Goal: Transaction & Acquisition: Purchase product/service

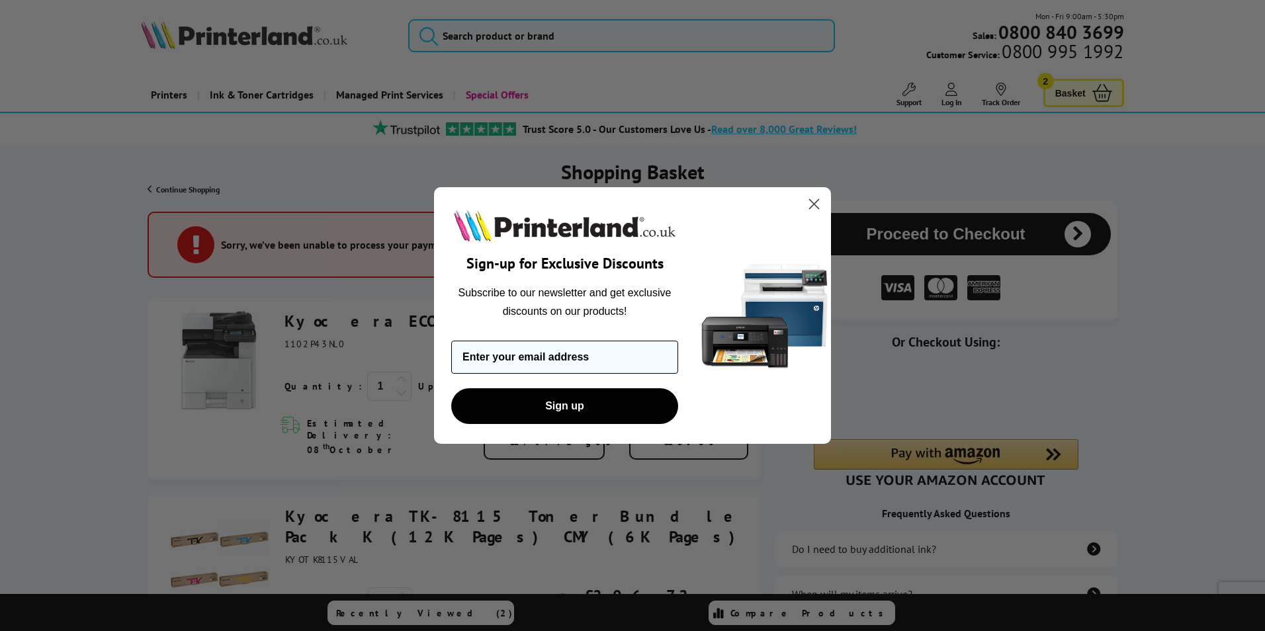
click at [518, 354] on input "Enter your email address" at bounding box center [564, 357] width 227 height 33
type input "[EMAIL_ADDRESS][DOMAIN_NAME]"
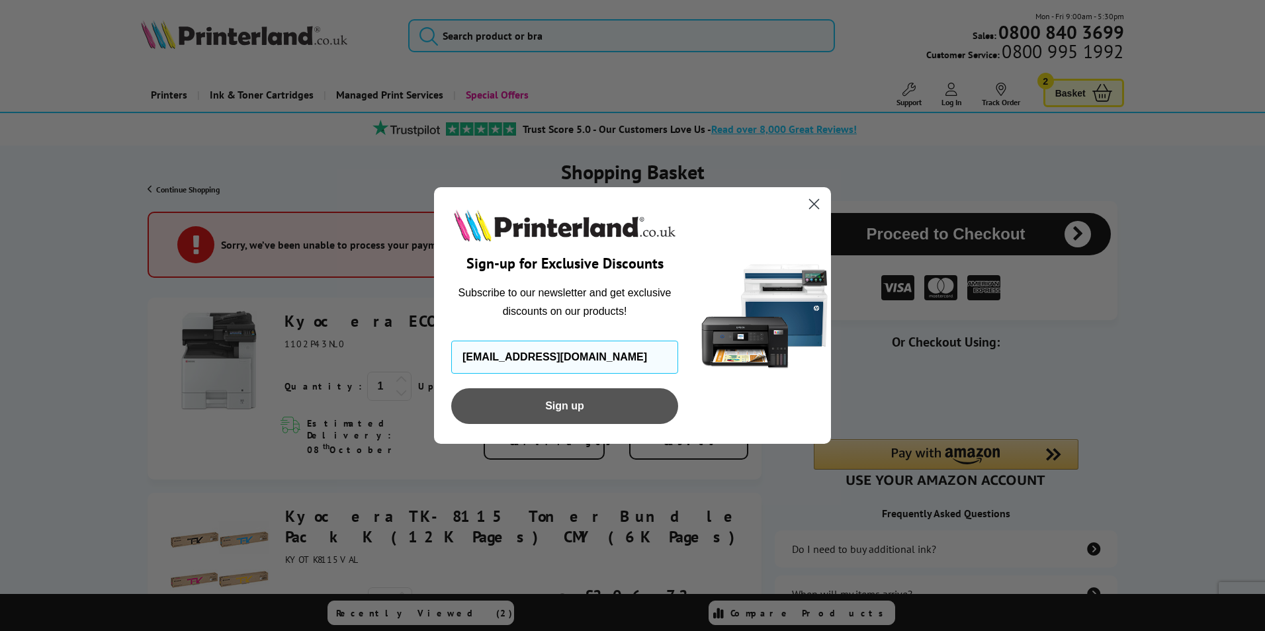
click at [531, 402] on button "Sign up" at bounding box center [564, 406] width 227 height 36
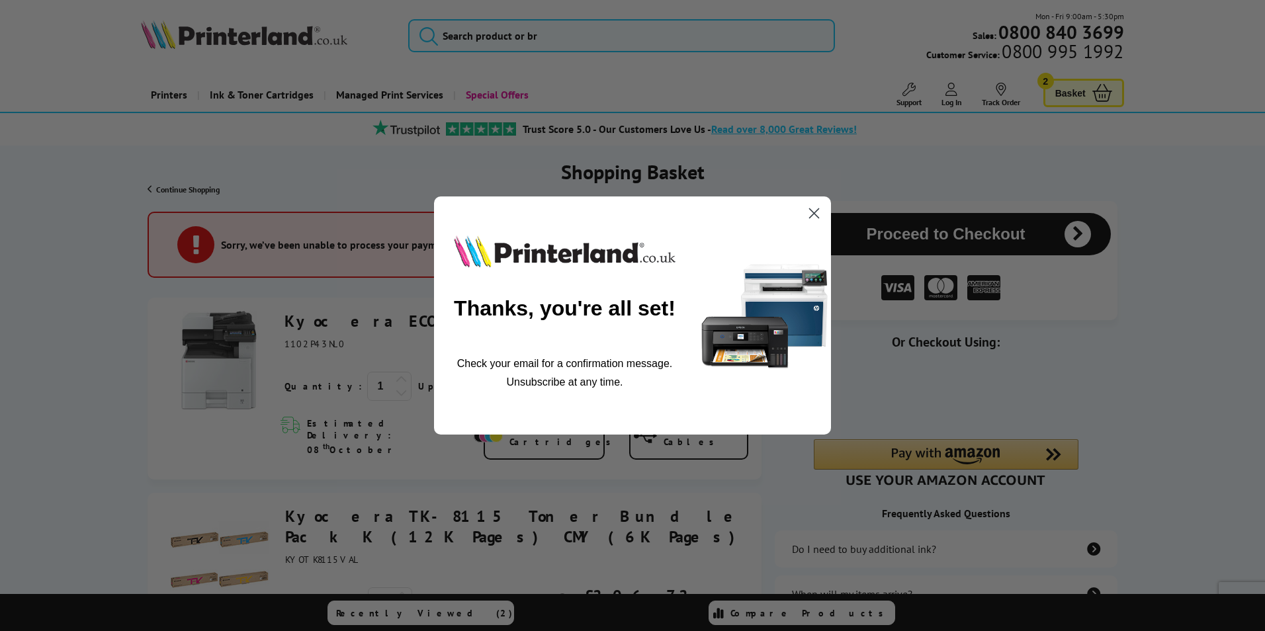
click at [819, 212] on circle "Close dialog" at bounding box center [814, 214] width 22 height 22
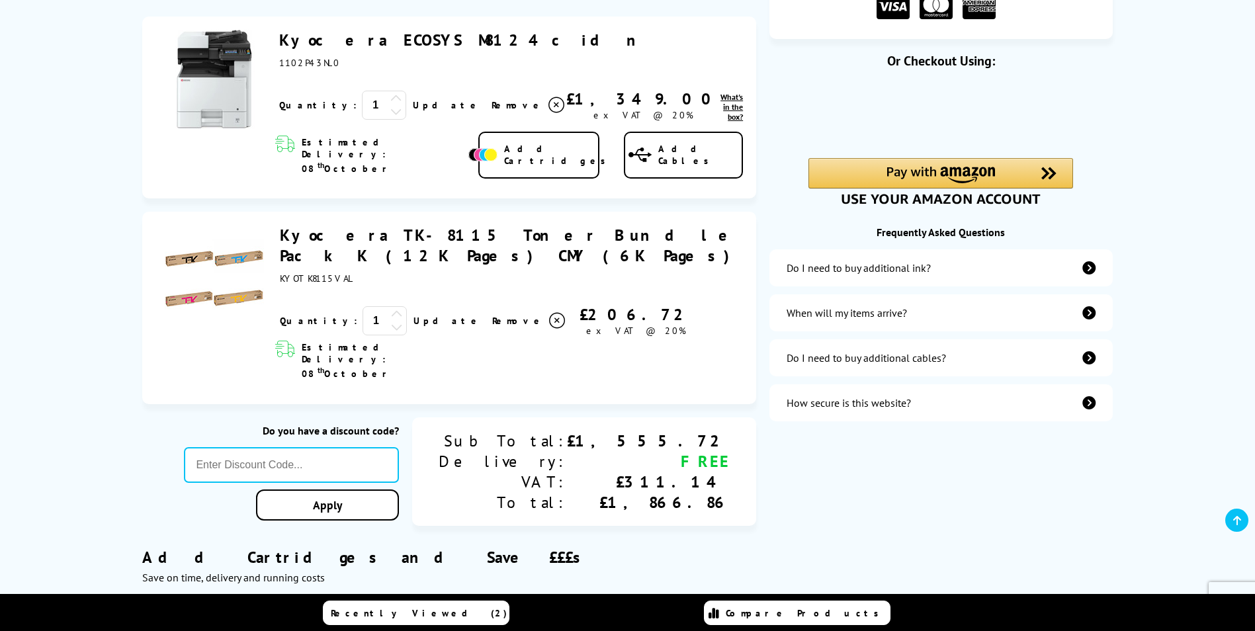
scroll to position [199, 0]
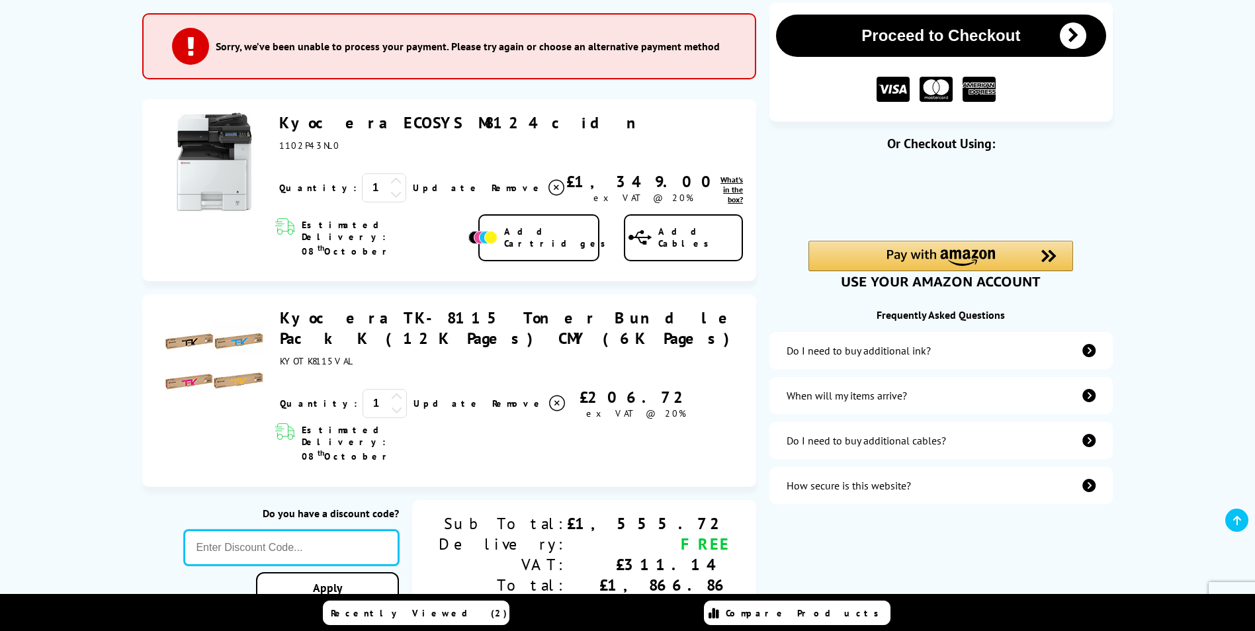
click at [399, 530] on input "text" at bounding box center [291, 548] width 215 height 36
paste input "MVC10"
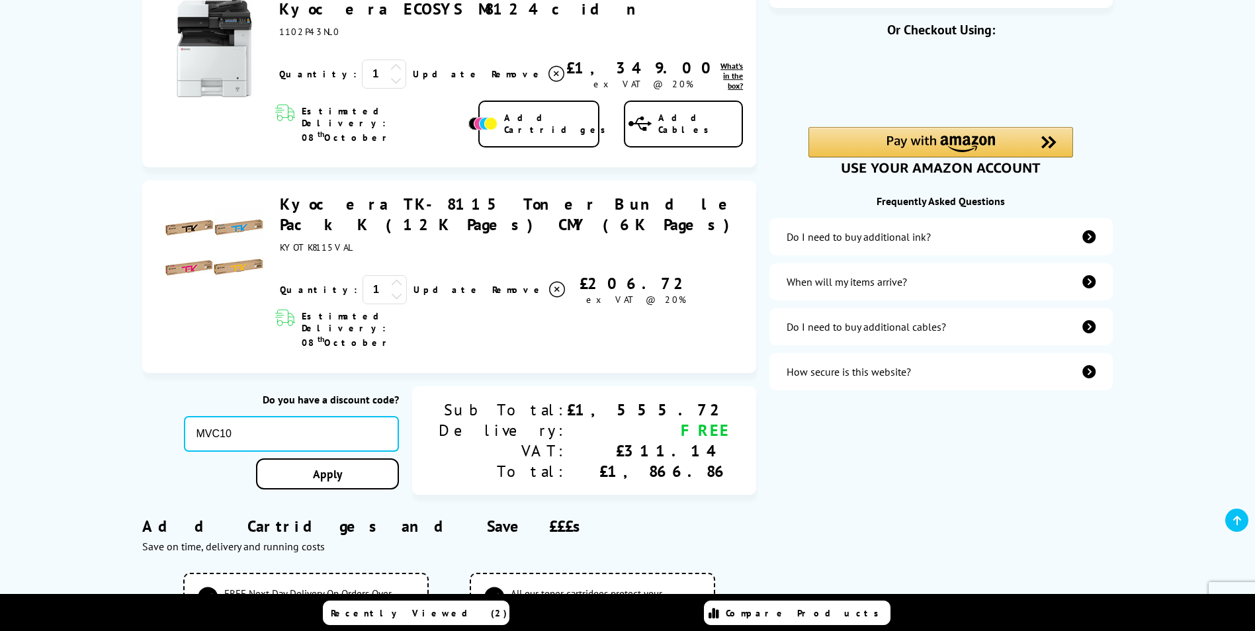
scroll to position [331, 0]
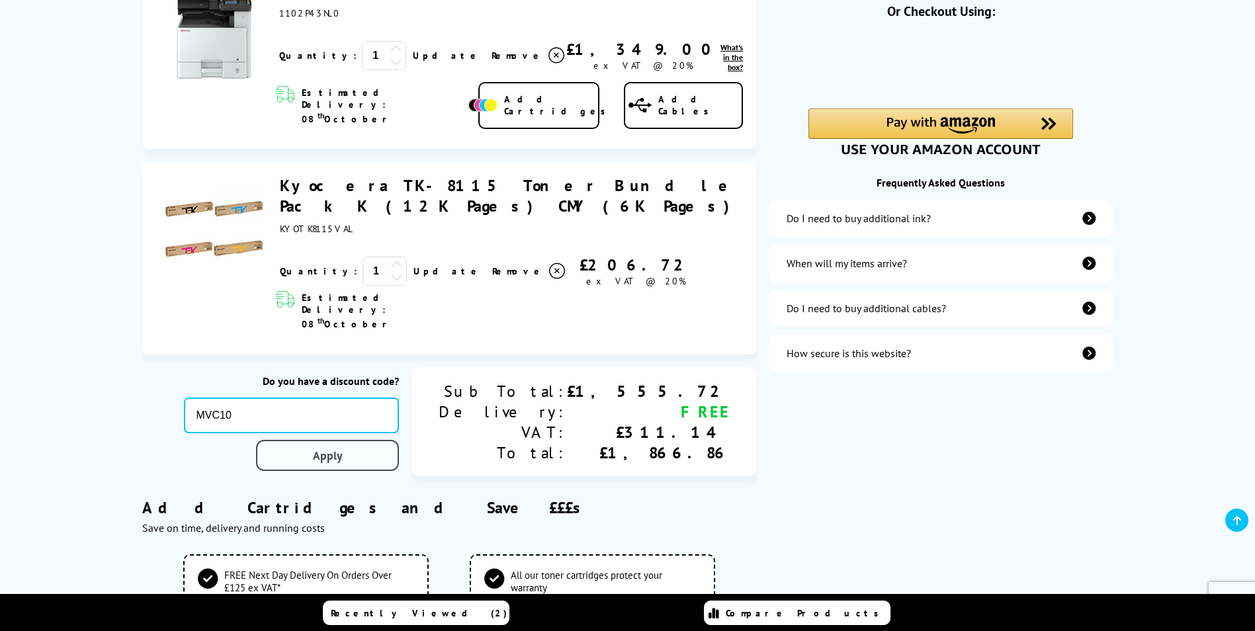
click at [399, 440] on link "Apply" at bounding box center [327, 455] width 143 height 31
drag, startPoint x: 402, startPoint y: 363, endPoint x: 287, endPoint y: 361, distance: 115.2
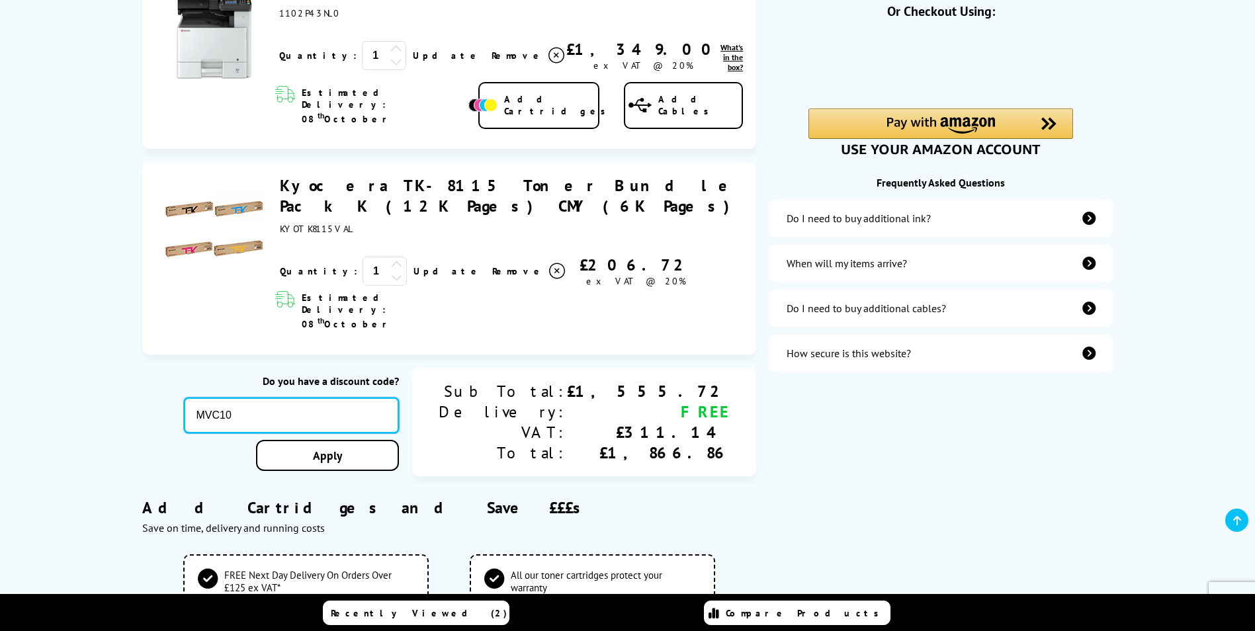
click at [287, 368] on div "Do you have a discount code? MVC10 Apply Sub Total: Delivery: VAT: Total: £1,55…" at bounding box center [449, 423] width 614 height 110
paste input "A3X5"
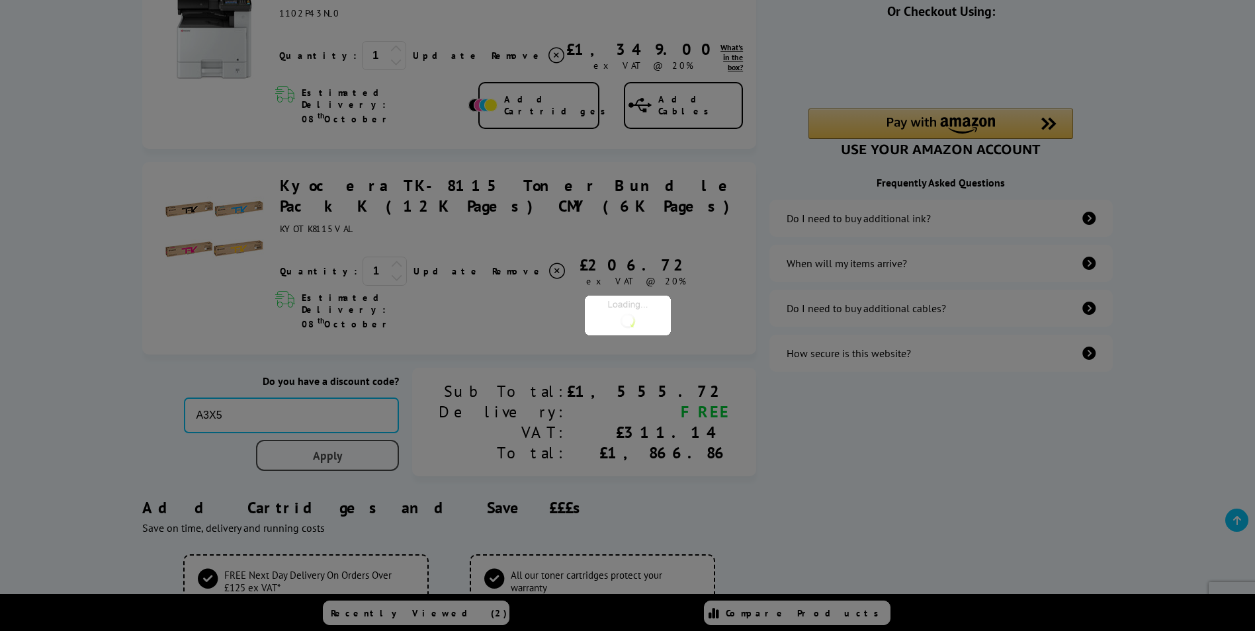
click at [403, 398] on div "Proceed to Checkout Shopping Basket Sorry, we’ve been unable to process your pa…" at bounding box center [627, 562] width 1255 height 1384
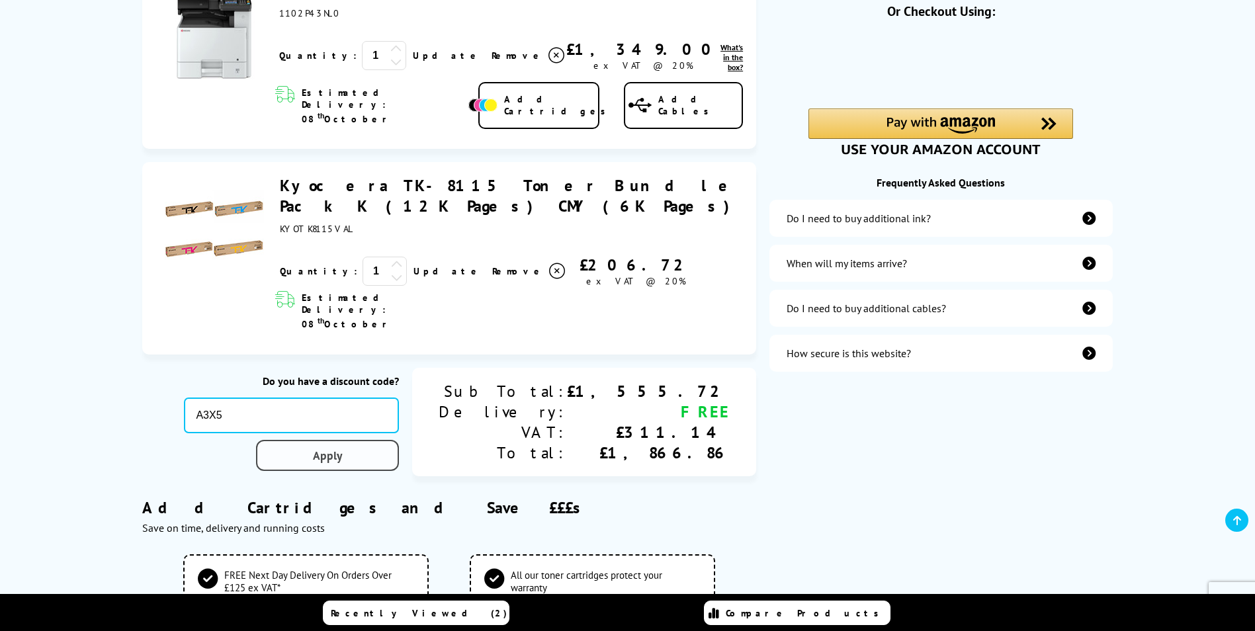
click at [399, 440] on link "Apply" at bounding box center [327, 455] width 143 height 31
drag, startPoint x: 447, startPoint y: 364, endPoint x: 246, endPoint y: 383, distance: 202.7
click at [246, 383] on div "Do you have a discount code? A3X5 Apply Sub Total: Delivery: VAT: Total: £1,555…" at bounding box center [449, 423] width 614 height 110
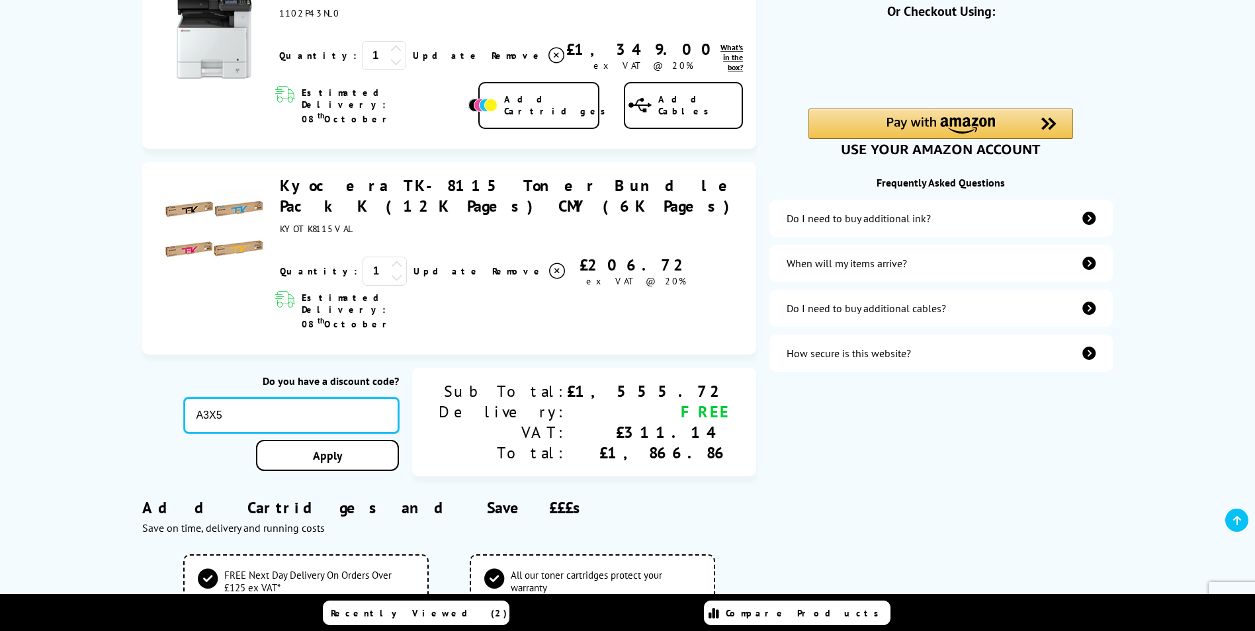
paste input "B2BHOUR"
type input "B2BHOUR"
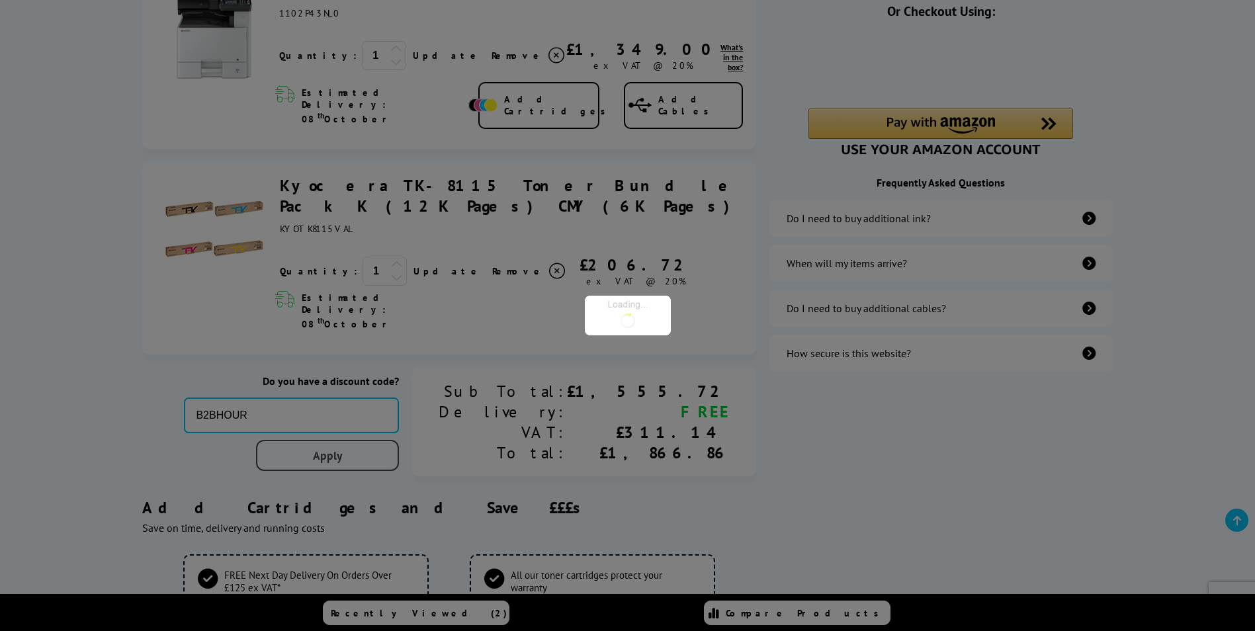
click at [449, 406] on div "Proceed to Checkout Shopping Basket Sorry, we’ve been unable to process your pa…" at bounding box center [627, 562] width 1255 height 1384
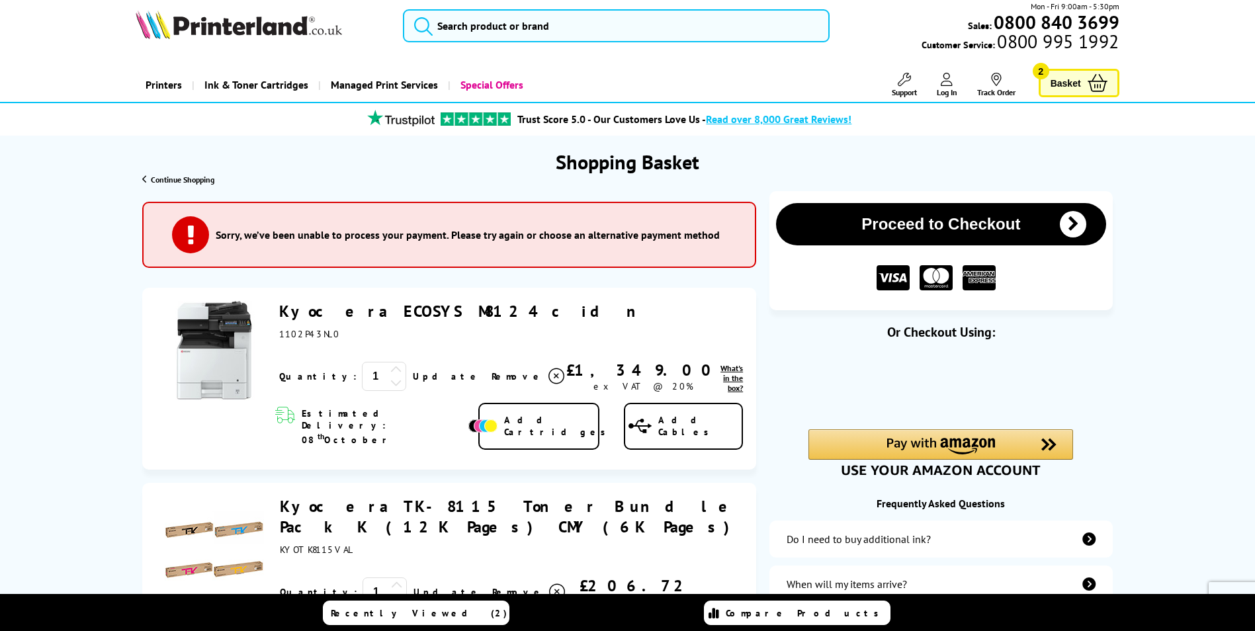
scroll to position [0, 0]
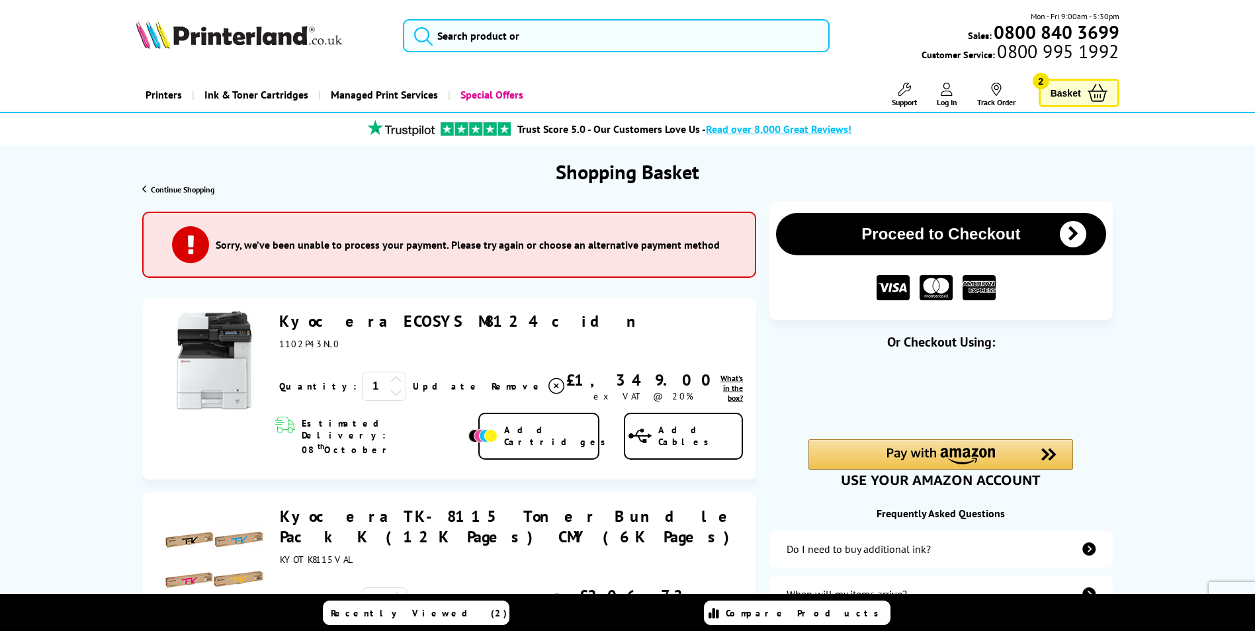
click at [940, 93] on link "Log In" at bounding box center [947, 95] width 21 height 24
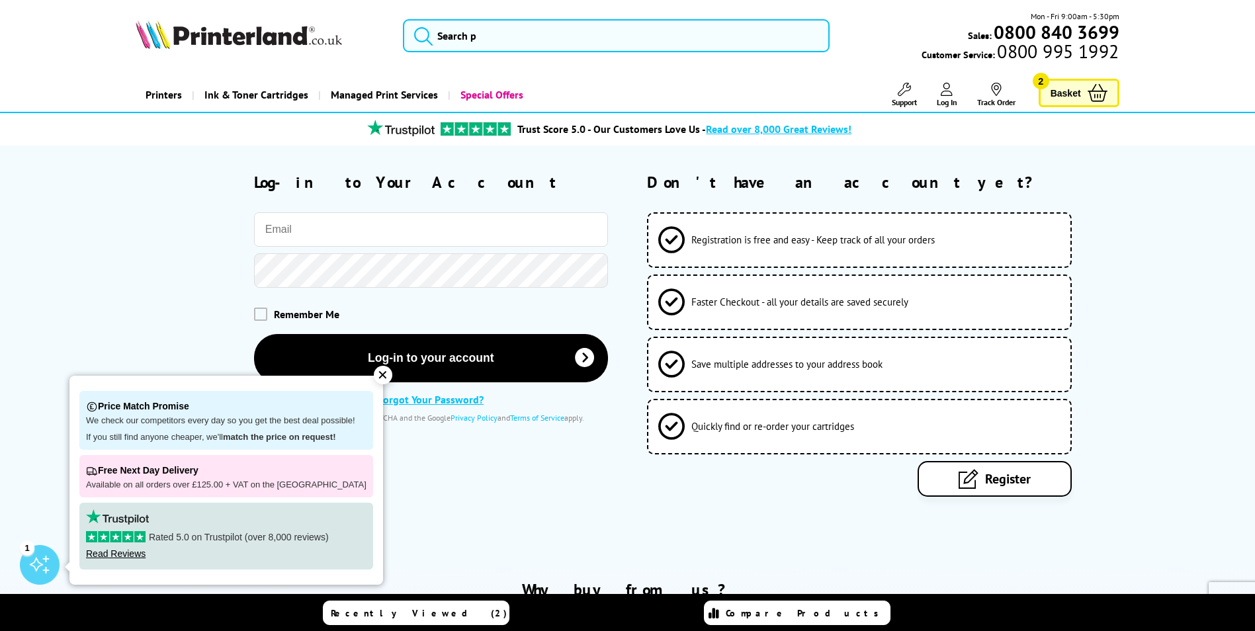
click at [322, 222] on input "email" at bounding box center [431, 229] width 354 height 34
click at [991, 482] on span "Register" at bounding box center [1008, 479] width 46 height 17
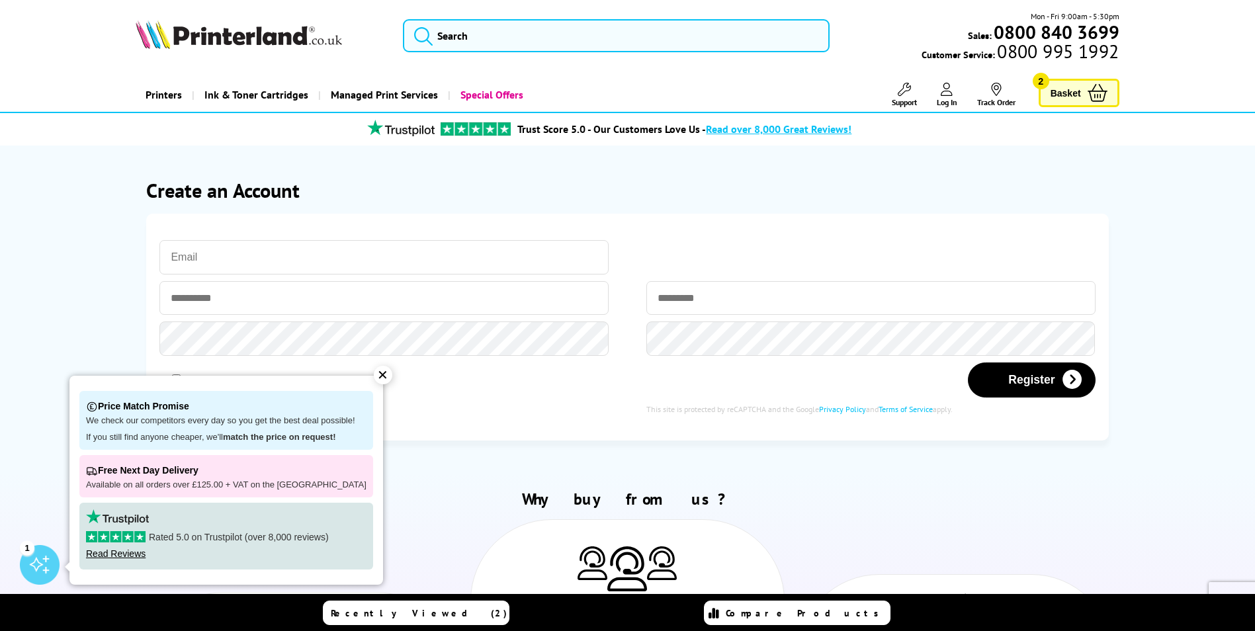
click at [198, 264] on input "email" at bounding box center [384, 257] width 449 height 34
type input "demi.chisnall@asramsay.com"
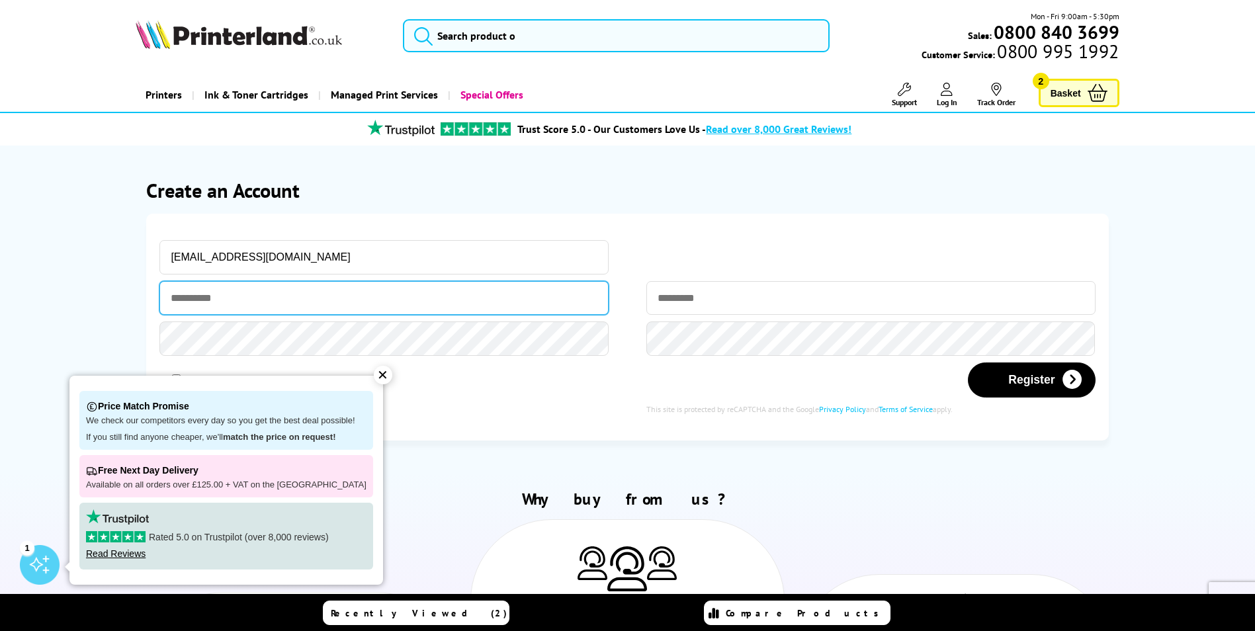
type input "****"
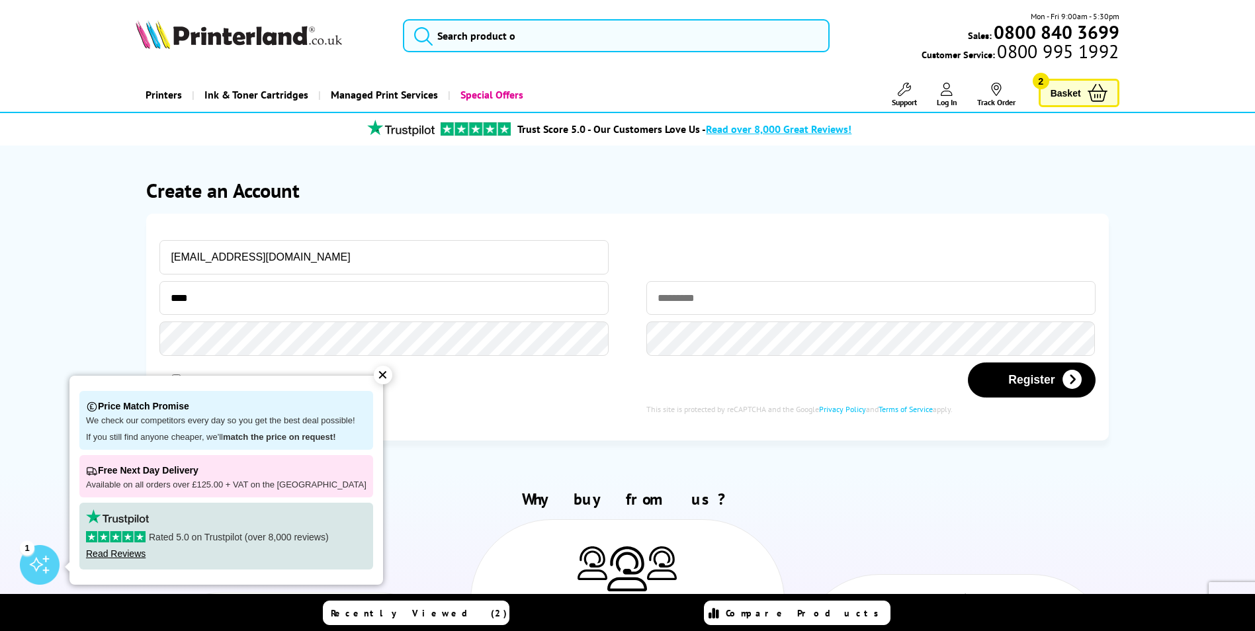
type input "********"
click at [1041, 387] on button "Register" at bounding box center [1031, 380] width 127 height 35
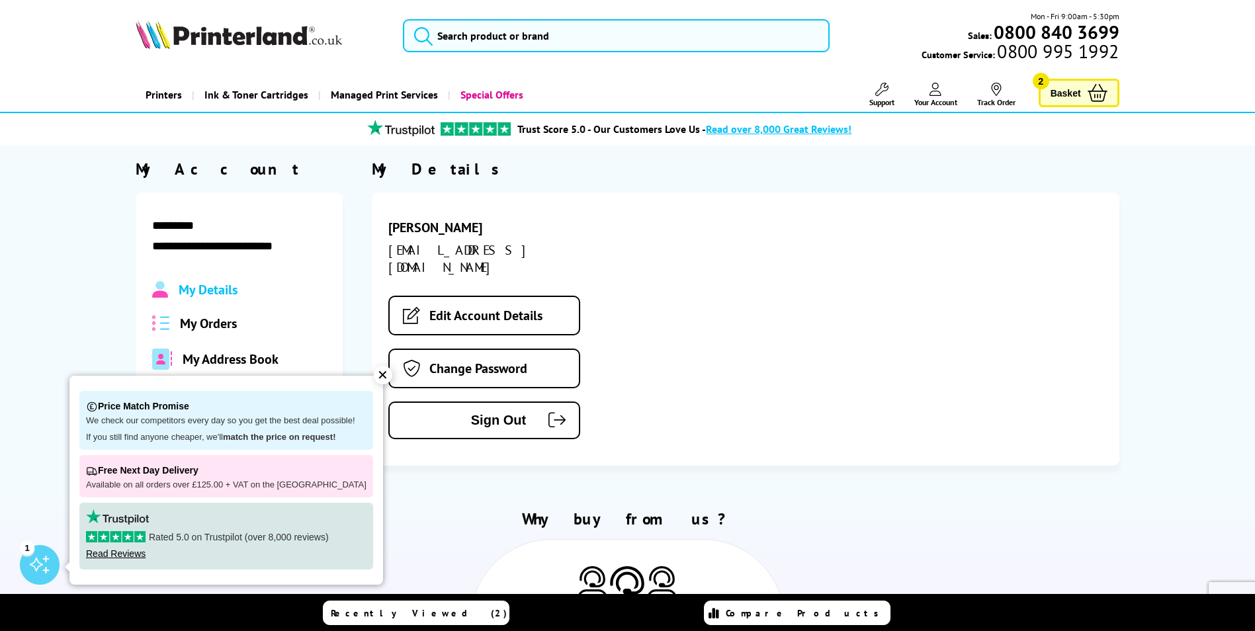
click at [374, 372] on div "✕" at bounding box center [383, 375] width 19 height 19
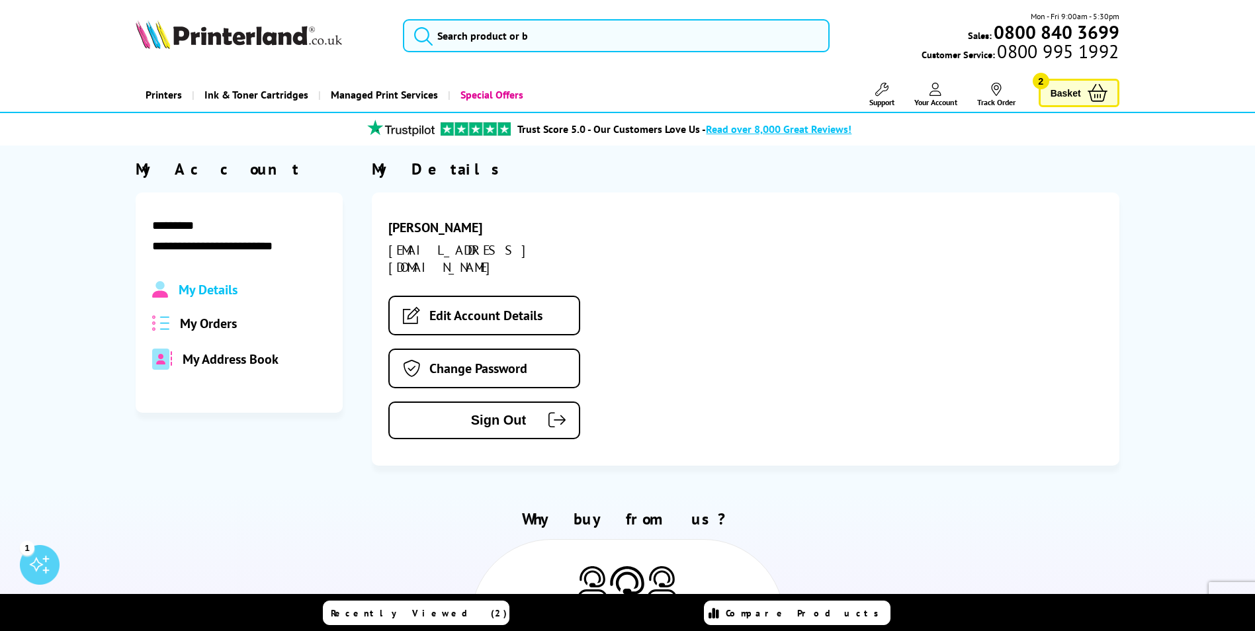
click at [216, 359] on span "My Address Book" at bounding box center [231, 359] width 96 height 17
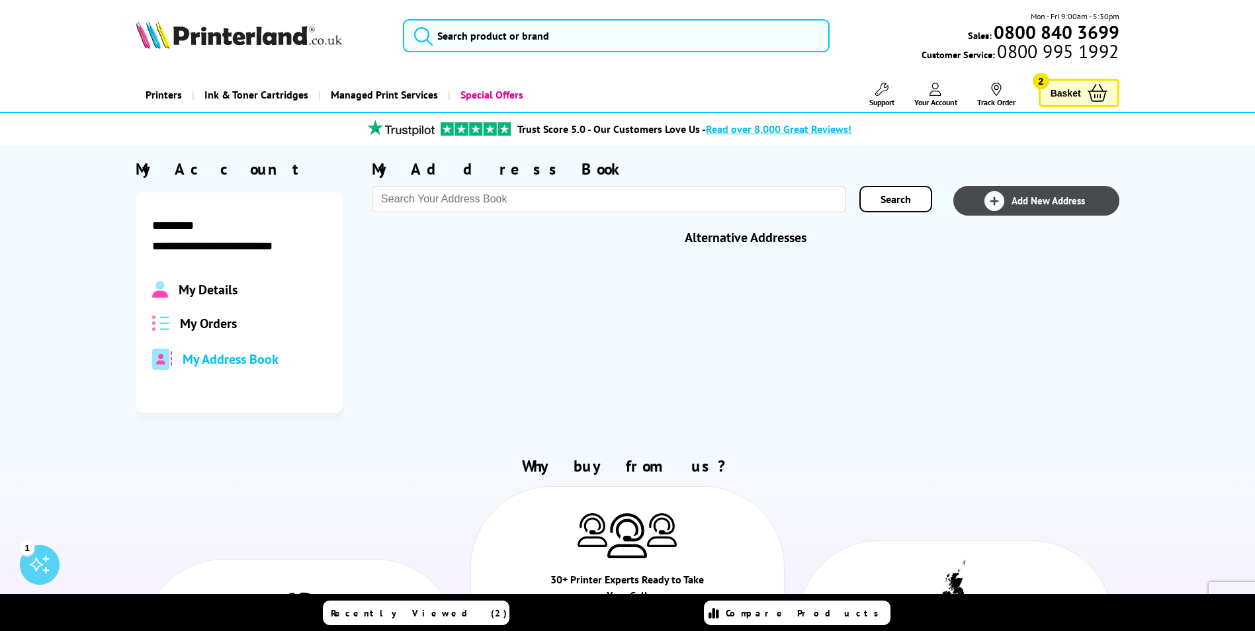
click at [1044, 199] on span "Add New Address" at bounding box center [1048, 201] width 73 height 13
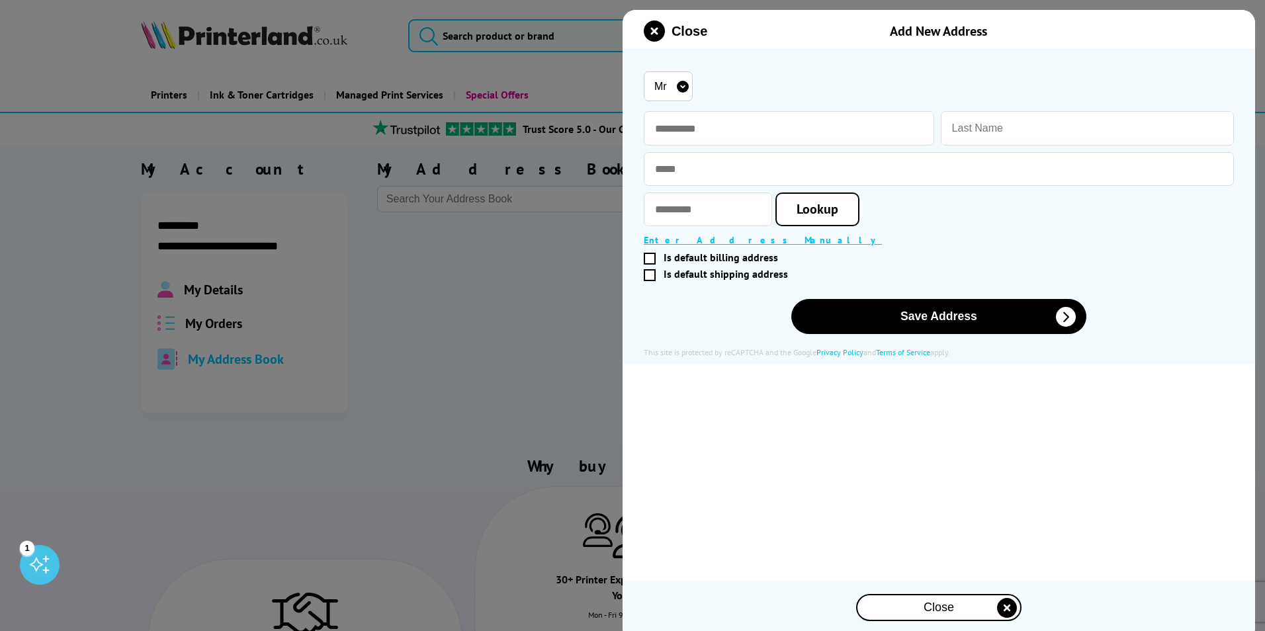
click at [680, 86] on select "Mr Miss Mrs Ms" at bounding box center [668, 86] width 49 height 30
select select "Miss"
click at [644, 71] on select "Mr Miss Mrs Ms" at bounding box center [668, 86] width 49 height 30
click at [682, 128] on input "text" at bounding box center [789, 128] width 291 height 34
type input "****"
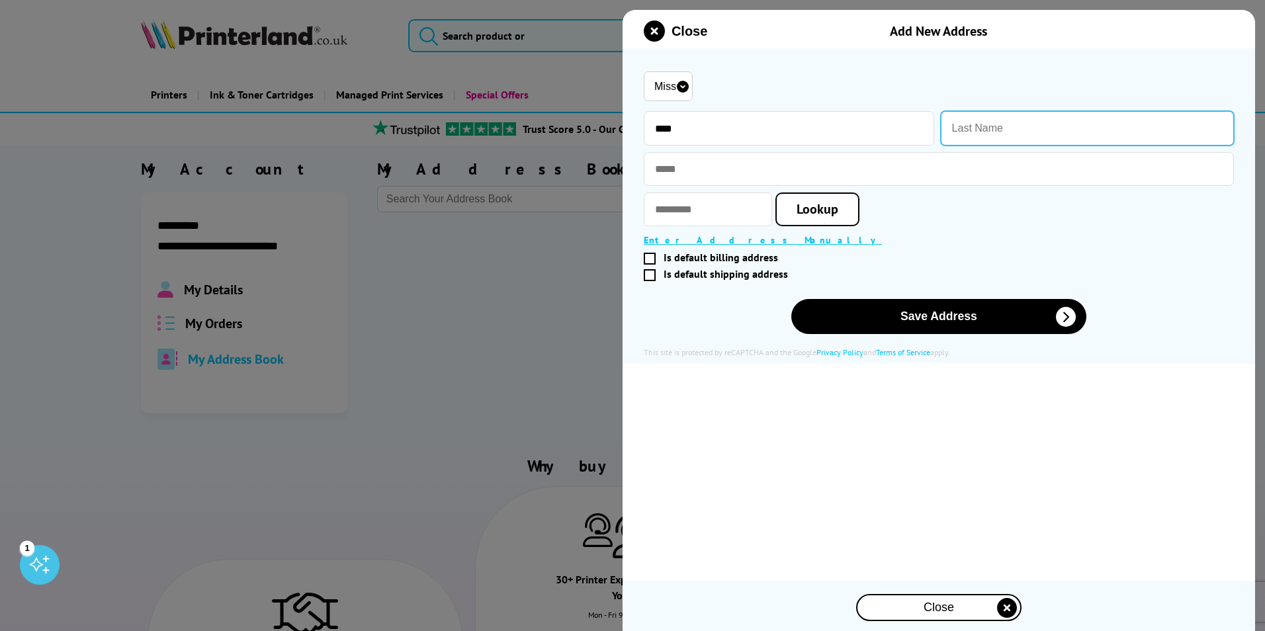
type input "Chisnall"
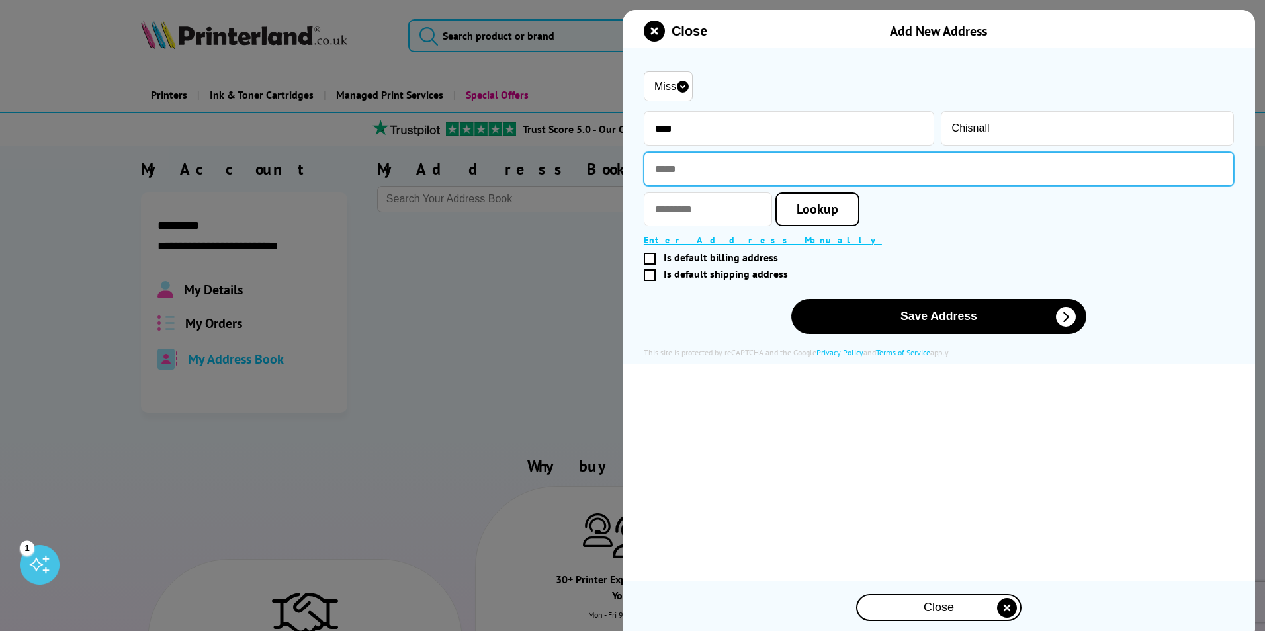
click at [689, 160] on input "text" at bounding box center [939, 169] width 590 height 34
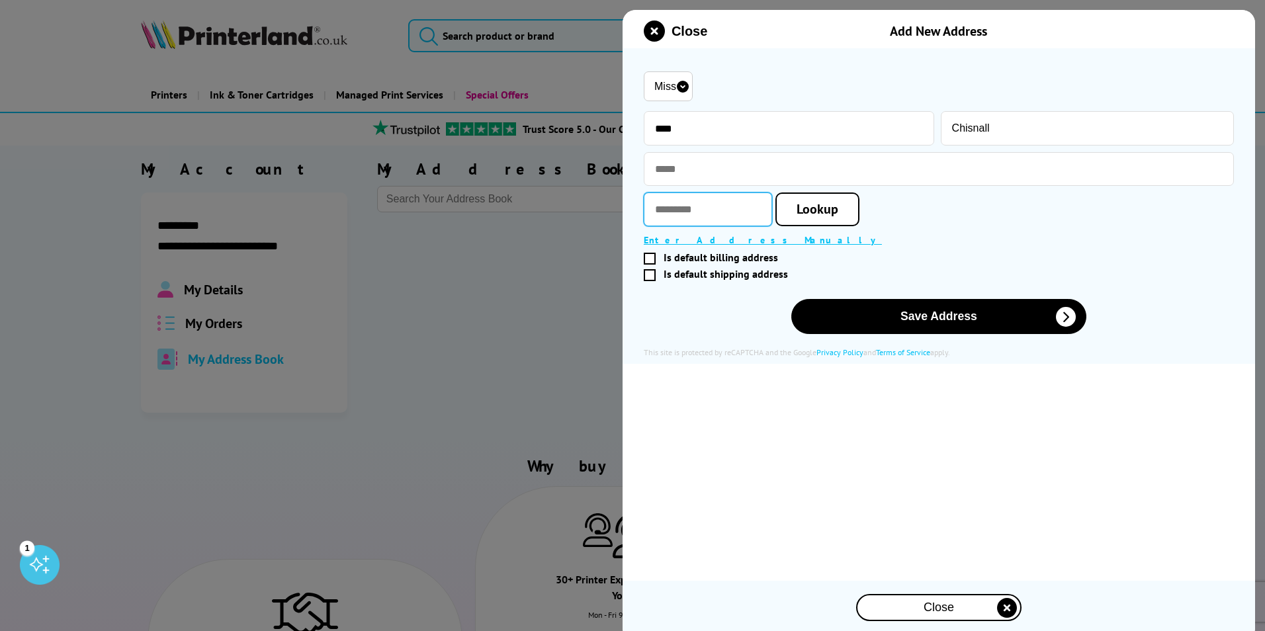
click at [691, 217] on input "text" at bounding box center [708, 210] width 128 height 34
paste input "********"
type input "********"
click at [823, 210] on span "Lookup" at bounding box center [818, 209] width 42 height 17
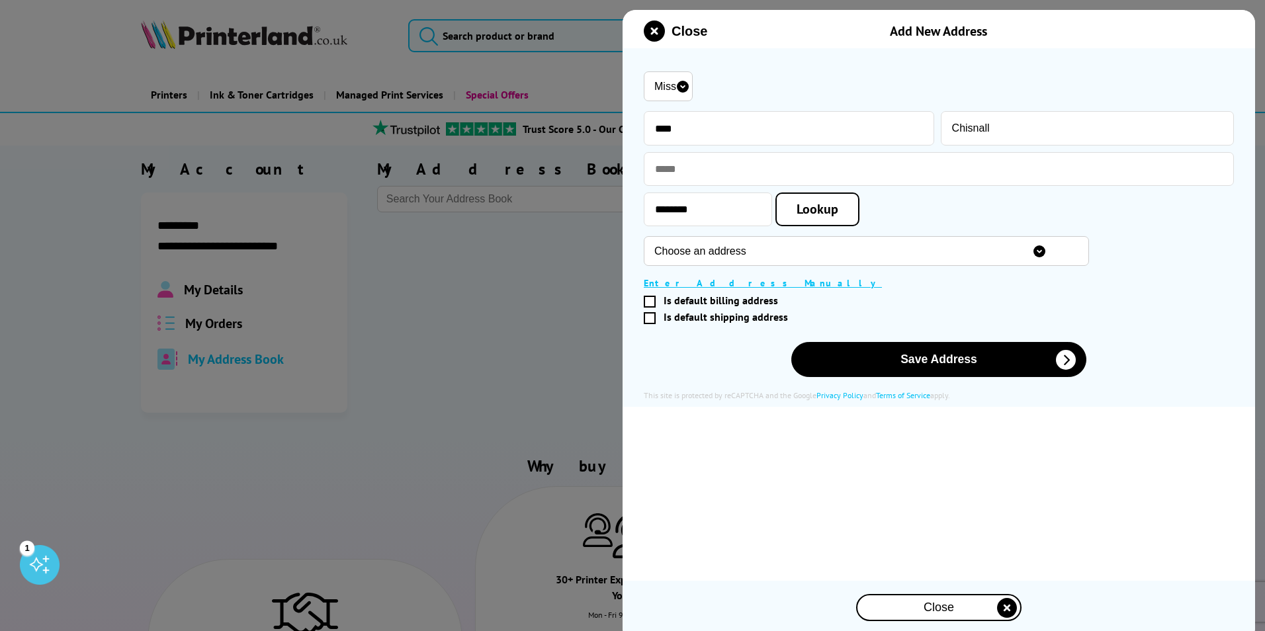
click at [753, 244] on select "Choose an address Cramer & Bell, Peer House 8-14, Verulam Street, London, WC1X …" at bounding box center [866, 251] width 445 height 30
select select "GB|RM|B|26250418"
click at [644, 238] on select "Choose an address Cramer & Bell, Peer House 8-14, Verulam Street, London, WC1X …" at bounding box center [866, 251] width 445 height 30
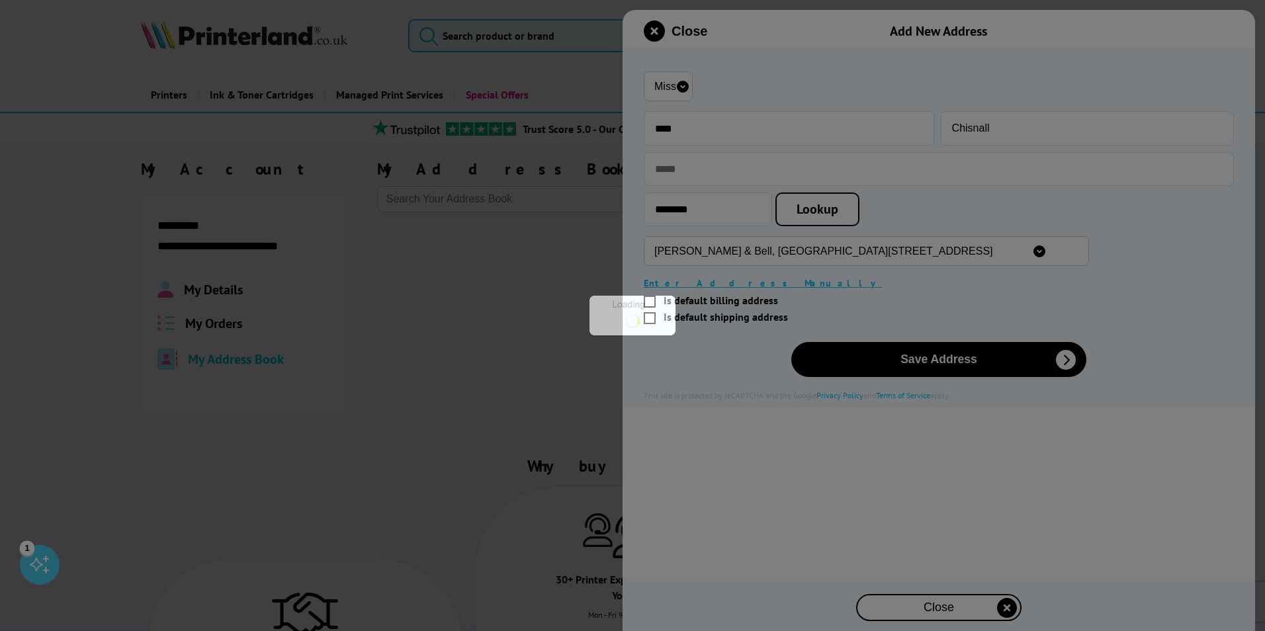
type input "Cramer & Bell"
type input "Peer House"
type input "8-14 Verulam Street"
type input "London"
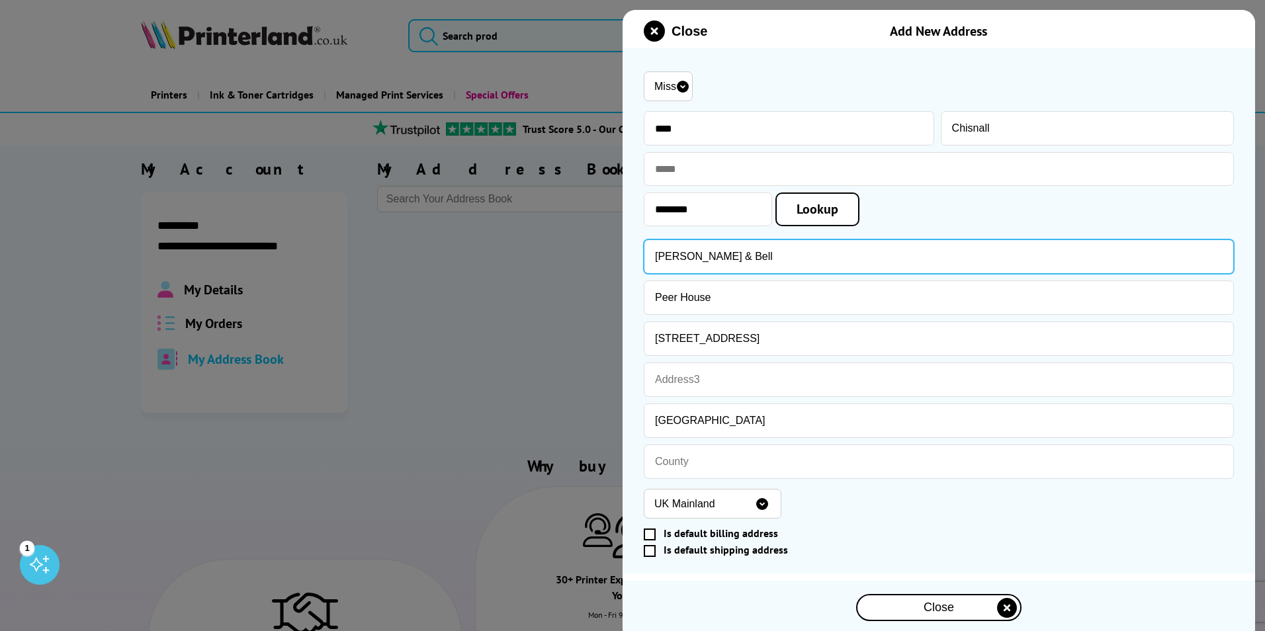
drag, startPoint x: 728, startPoint y: 258, endPoint x: 642, endPoint y: 260, distance: 86.1
click at [642, 263] on div "Please correct the following errors with your submission: Mr Miss Mrs Ms" at bounding box center [939, 344] width 633 height 592
type input "A S Ramsay"
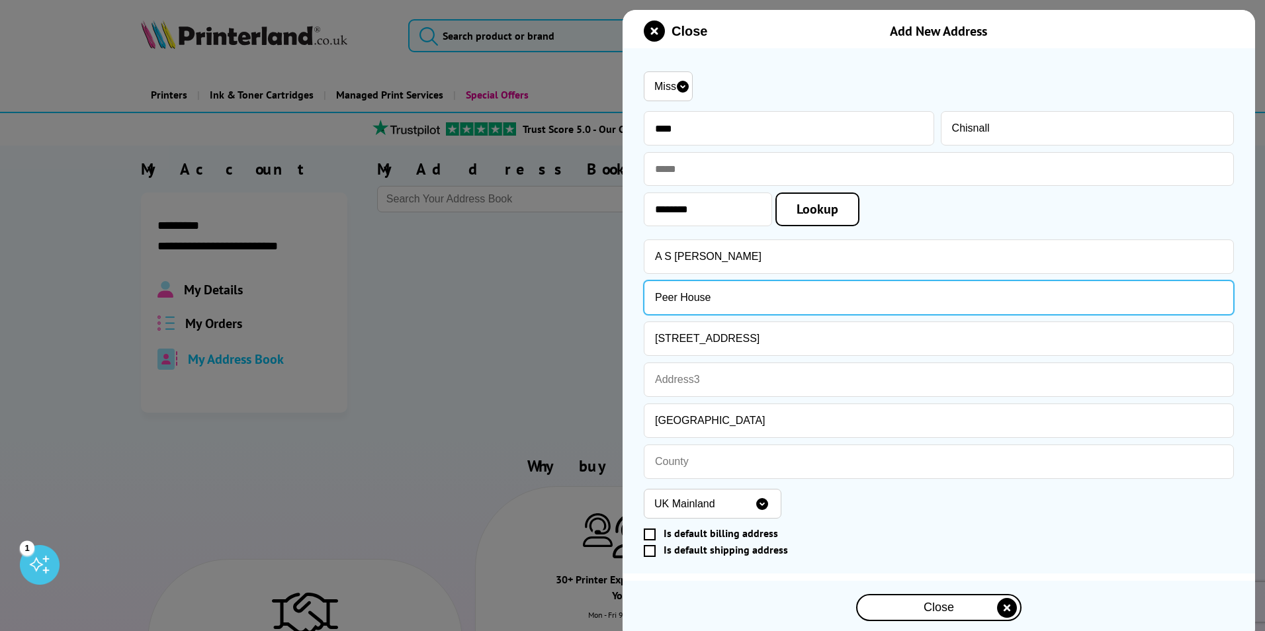
click at [690, 302] on input "Peer House" at bounding box center [939, 298] width 590 height 34
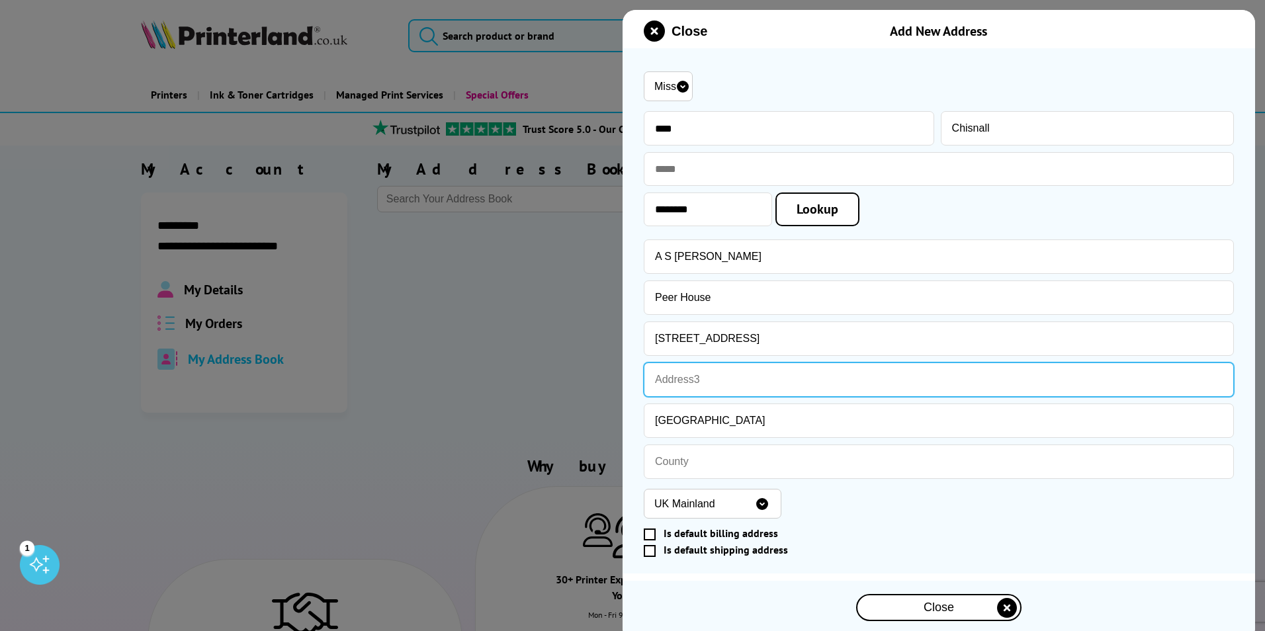
click at [715, 367] on input "text" at bounding box center [939, 380] width 590 height 34
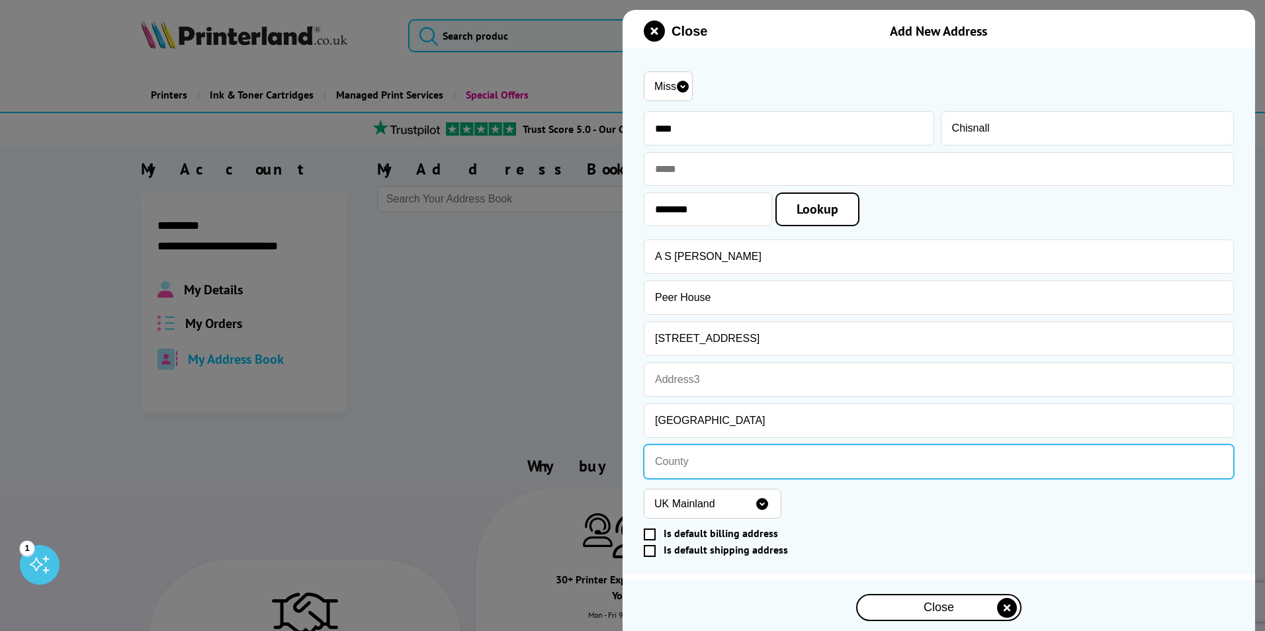
click at [702, 460] on input "text" at bounding box center [939, 462] width 590 height 34
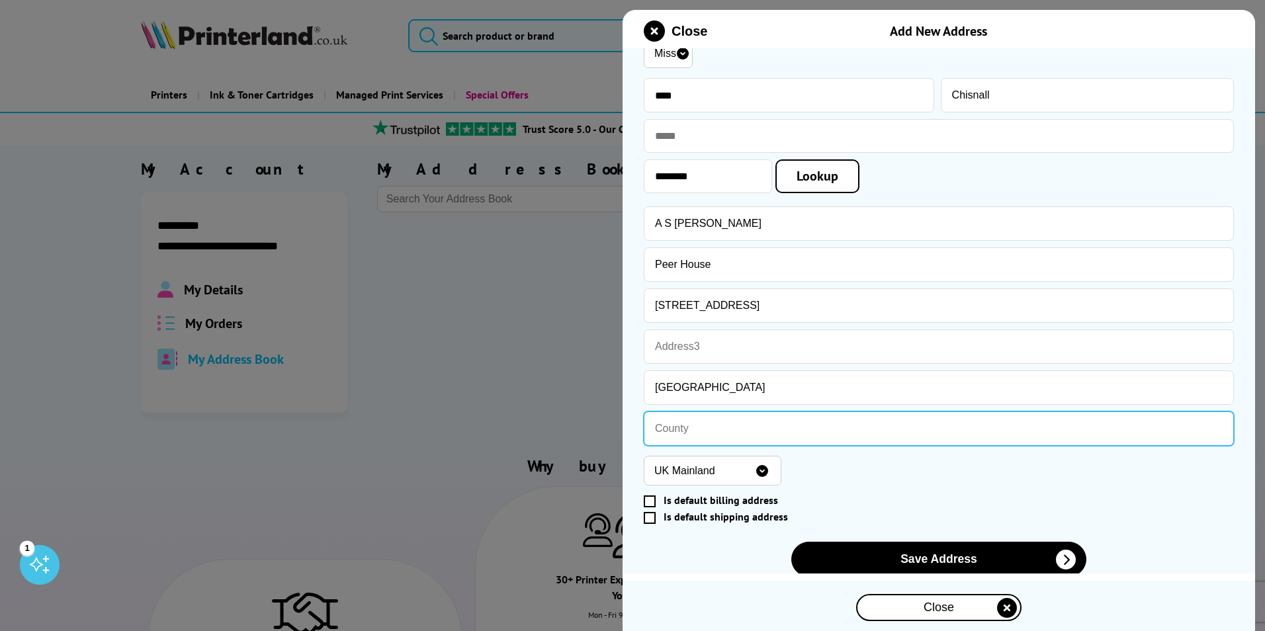
scroll to position [1, 0]
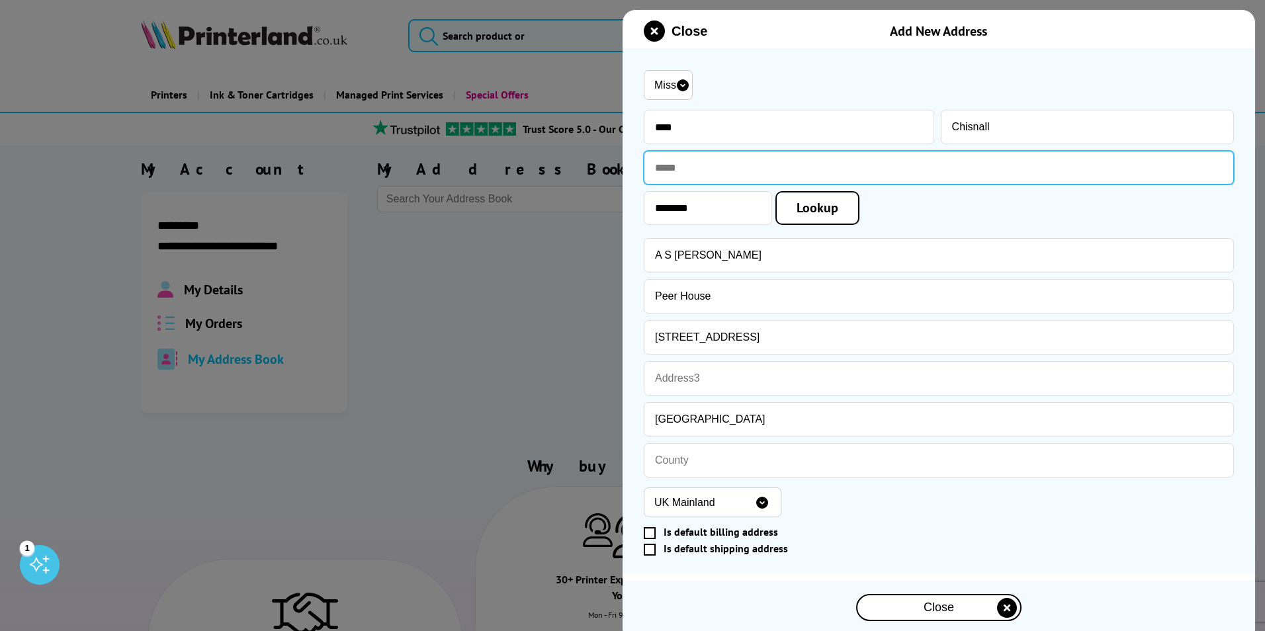
paste input "**********"
type input "**********"
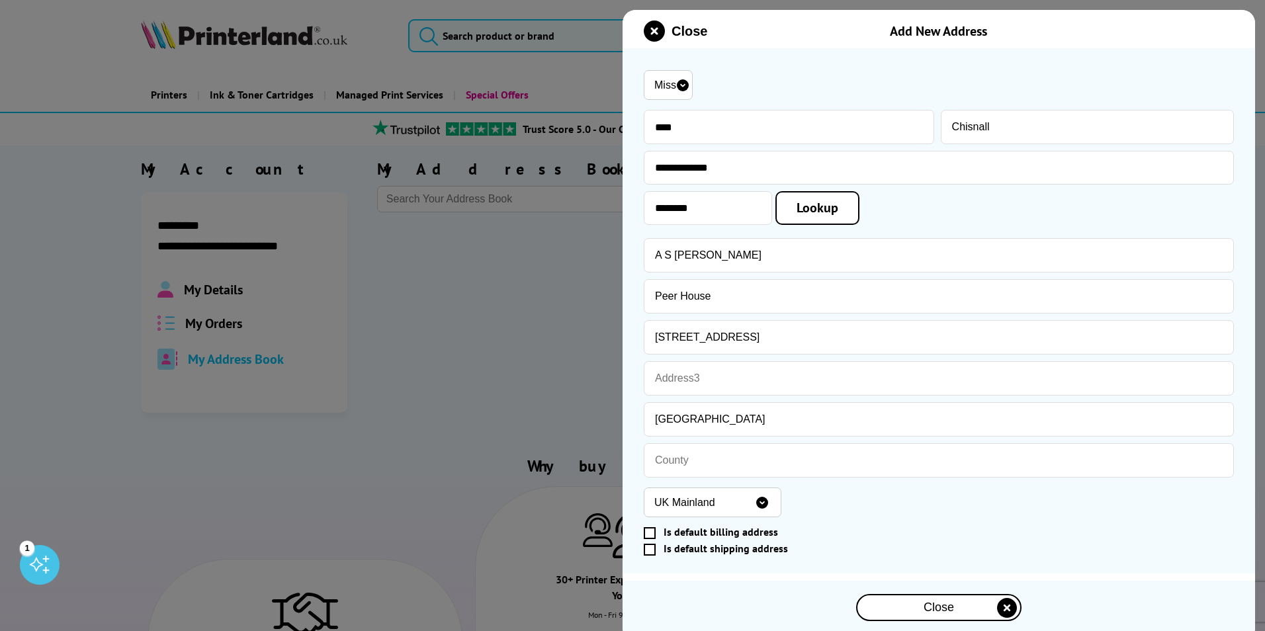
click at [839, 210] on span "Lookup" at bounding box center [818, 207] width 42 height 17
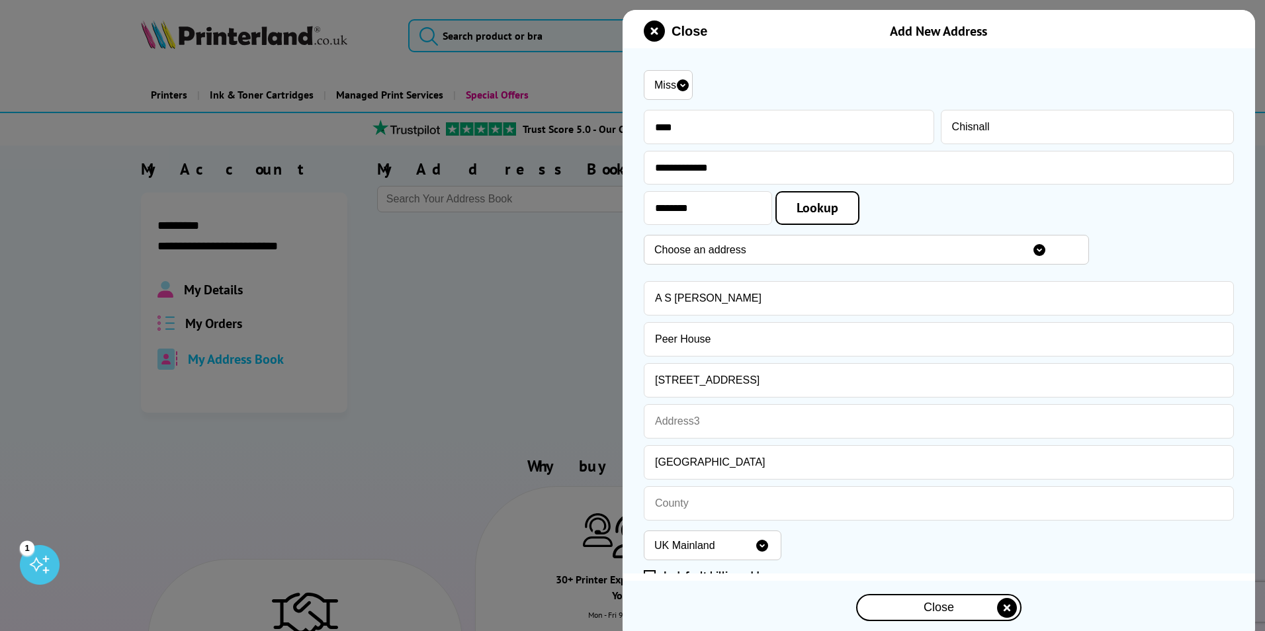
click at [817, 251] on select "Choose an address Cramer & Bell, Peer House 8-14, Verulam Street, London, WC1X …" at bounding box center [866, 250] width 445 height 30
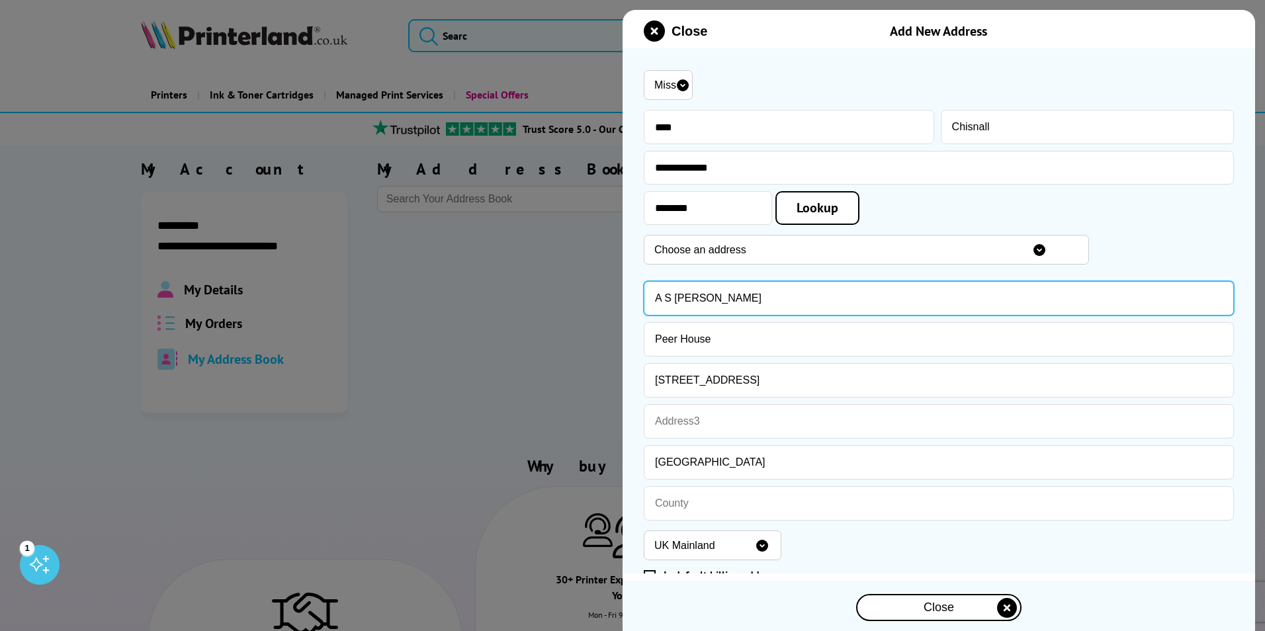
click at [758, 295] on input "A S Ramsay" at bounding box center [939, 298] width 590 height 34
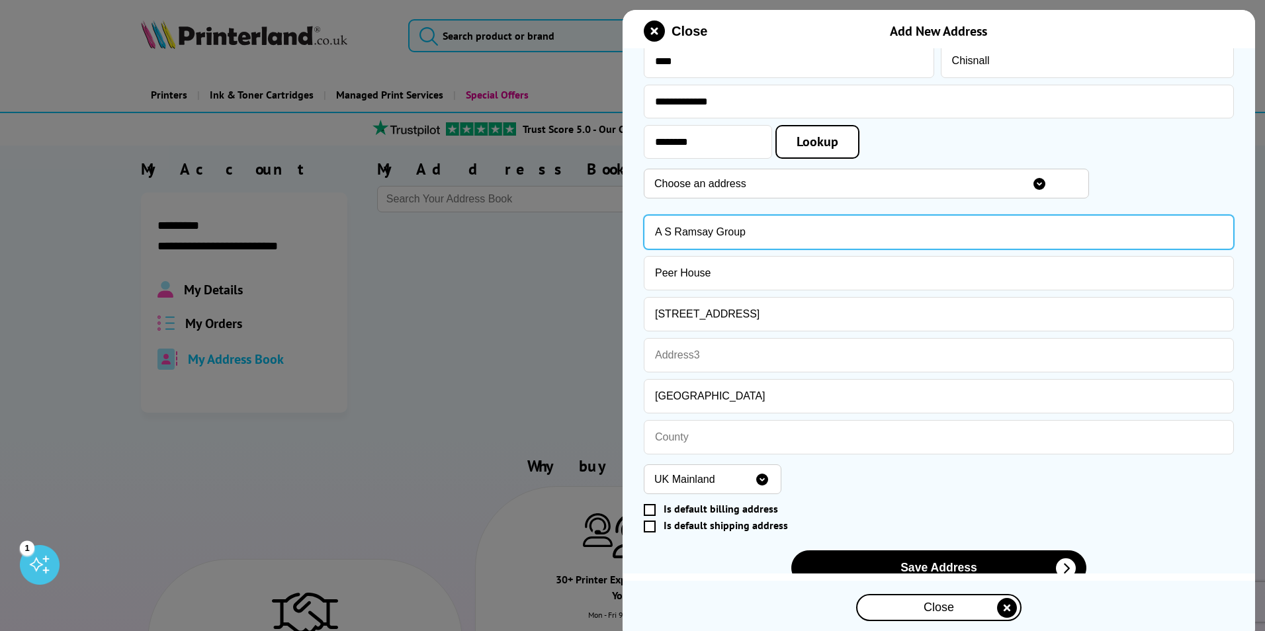
scroll to position [111, 0]
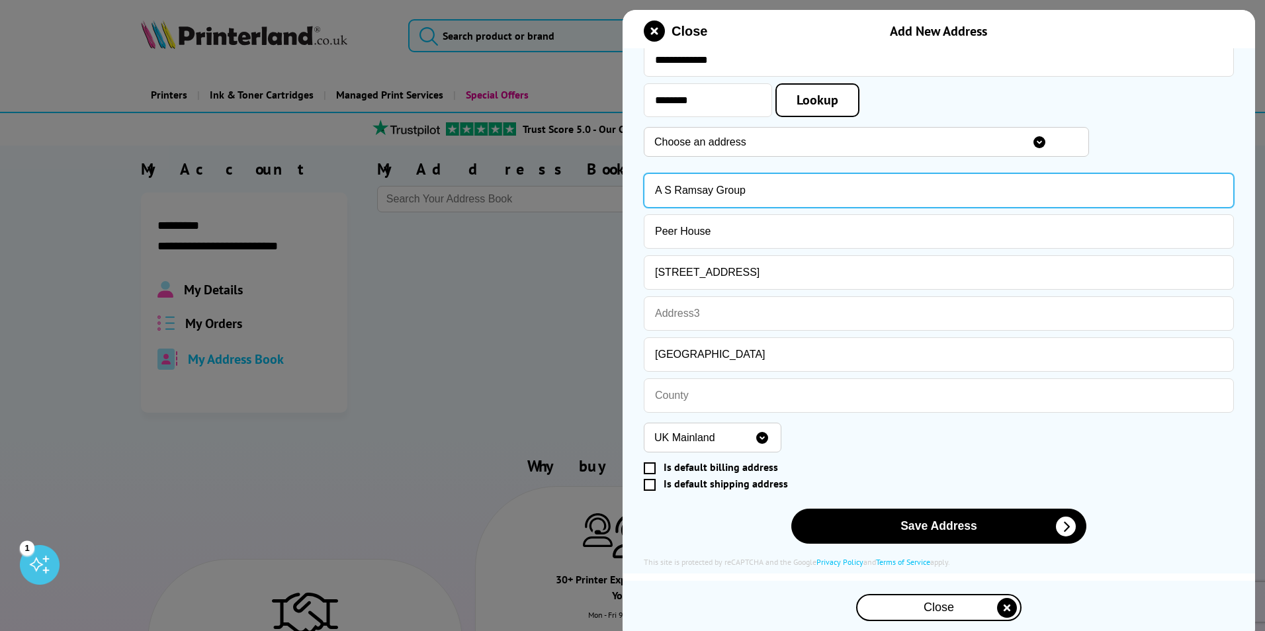
type input "A S Ramsay Group"
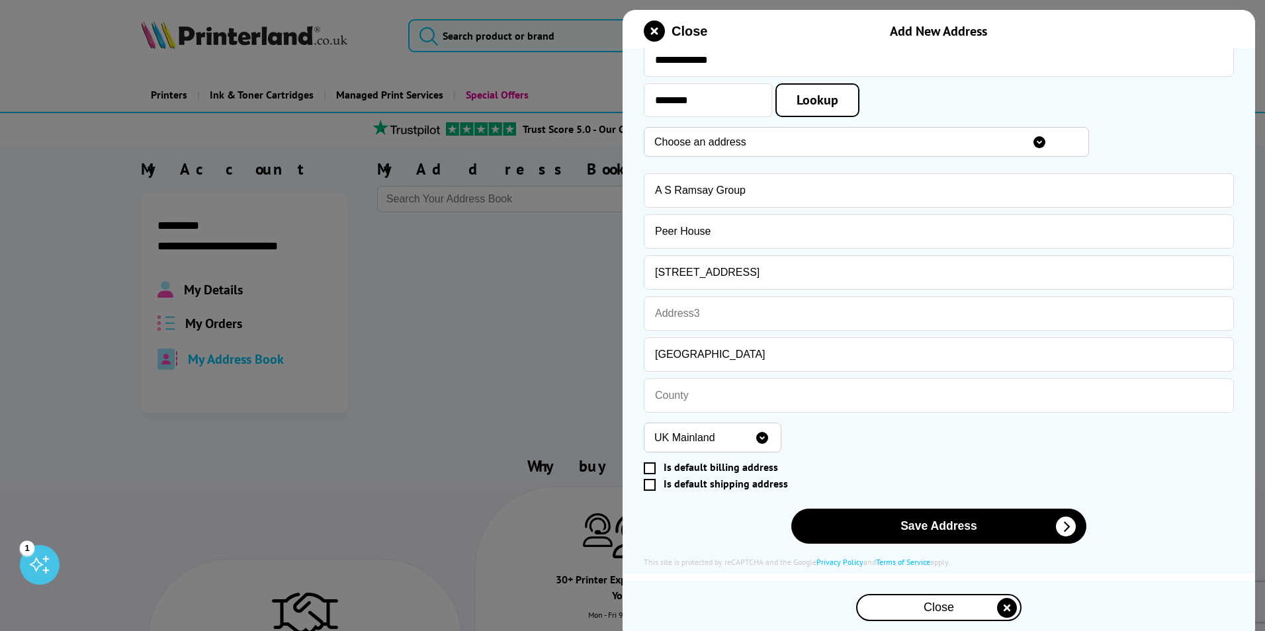
click at [649, 488] on span at bounding box center [650, 485] width 12 height 12
click at [649, 484] on input "Is default shipping address" at bounding box center [936, 484] width 579 height 0
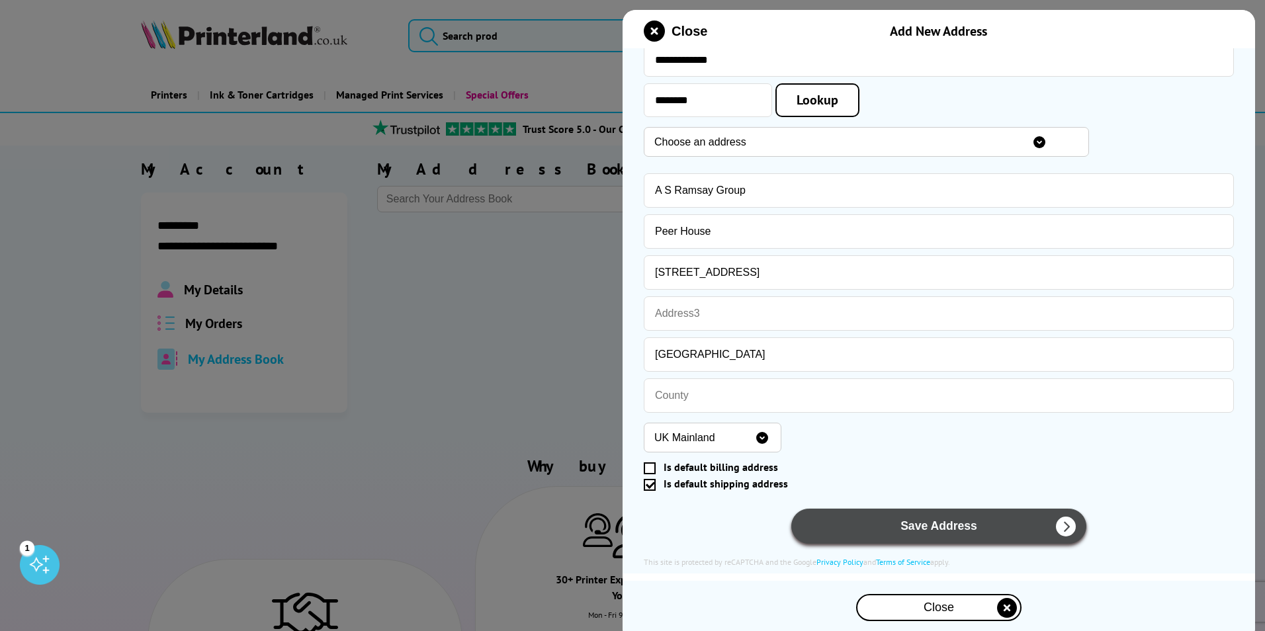
click at [918, 530] on button "Save Address" at bounding box center [939, 526] width 295 height 35
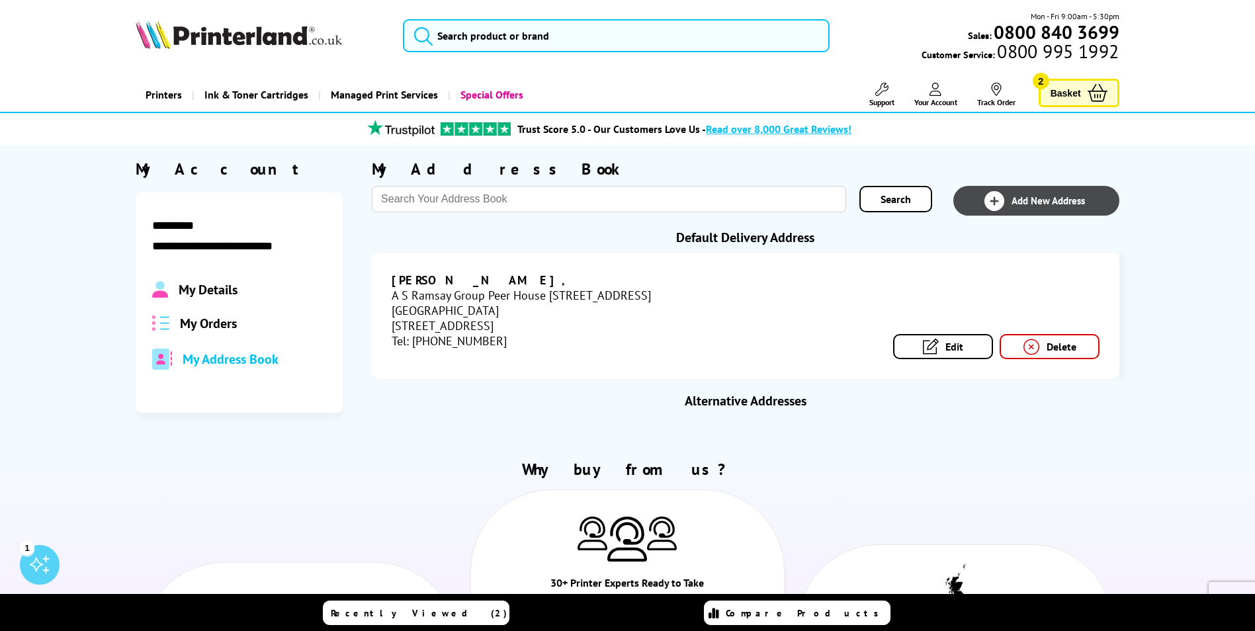
click at [1012, 195] on span "Add New Address" at bounding box center [1048, 201] width 73 height 13
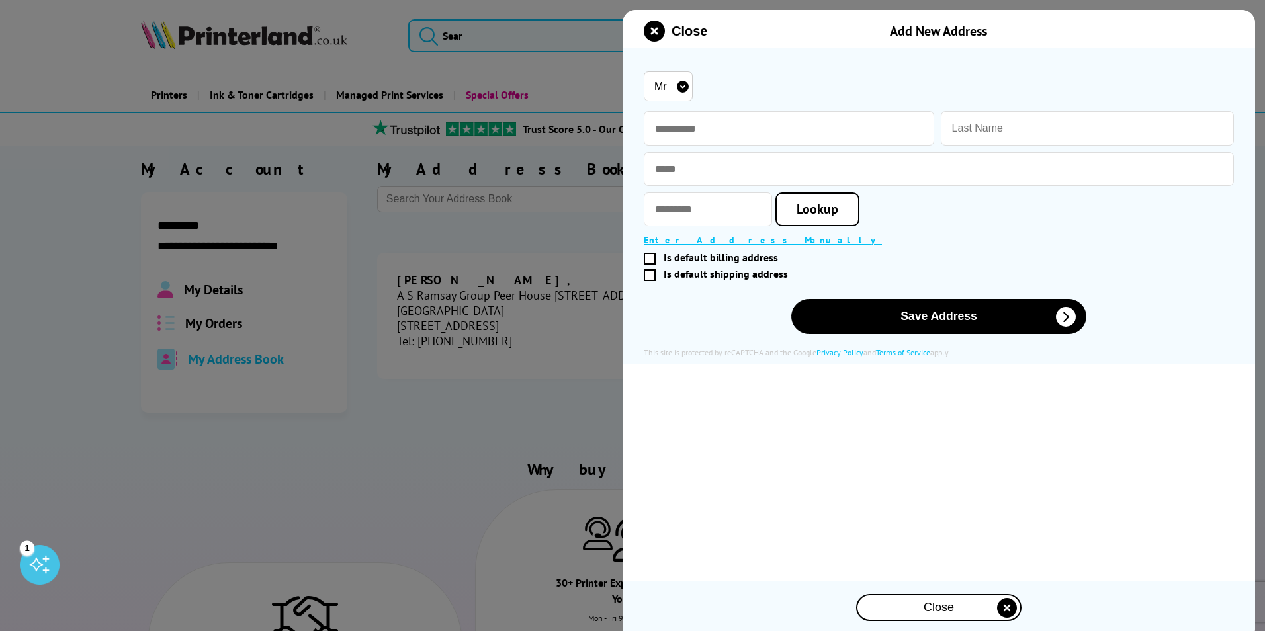
click at [727, 259] on span "Is default billing address" at bounding box center [721, 258] width 114 height 10
click at [727, 258] on input "Is default billing address" at bounding box center [936, 258] width 579 height 0
click at [707, 119] on input "text" at bounding box center [789, 128] width 291 height 34
click at [690, 122] on input "text" at bounding box center [789, 128] width 291 height 34
type input "*****"
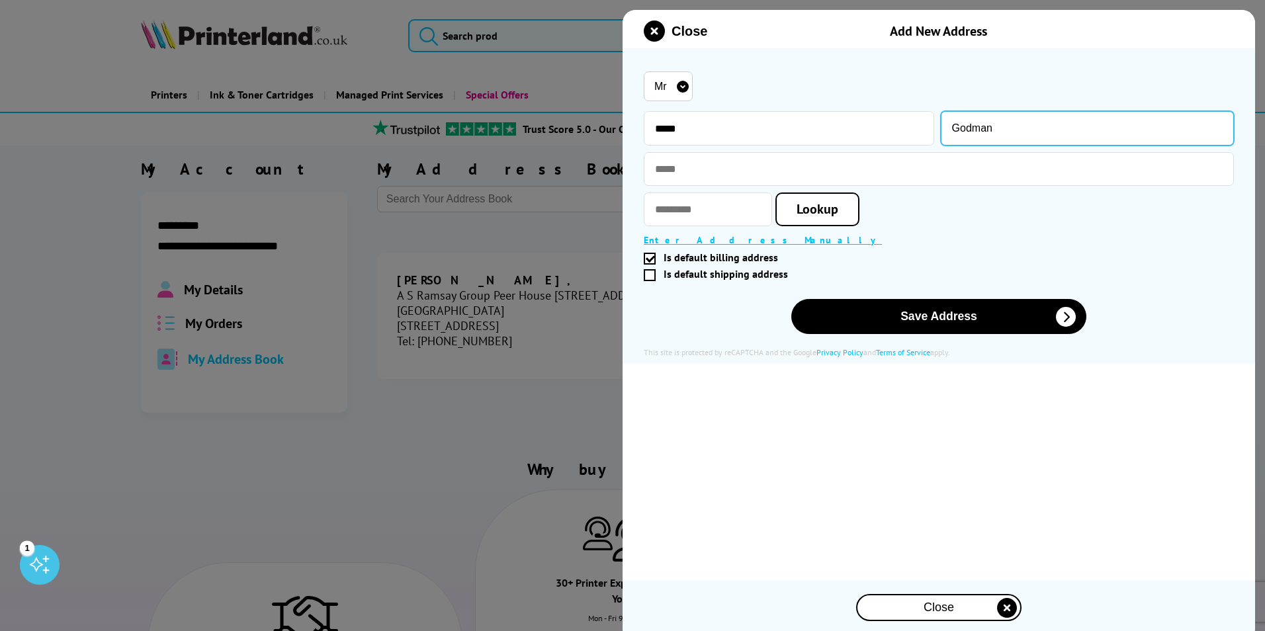
type input "Godman"
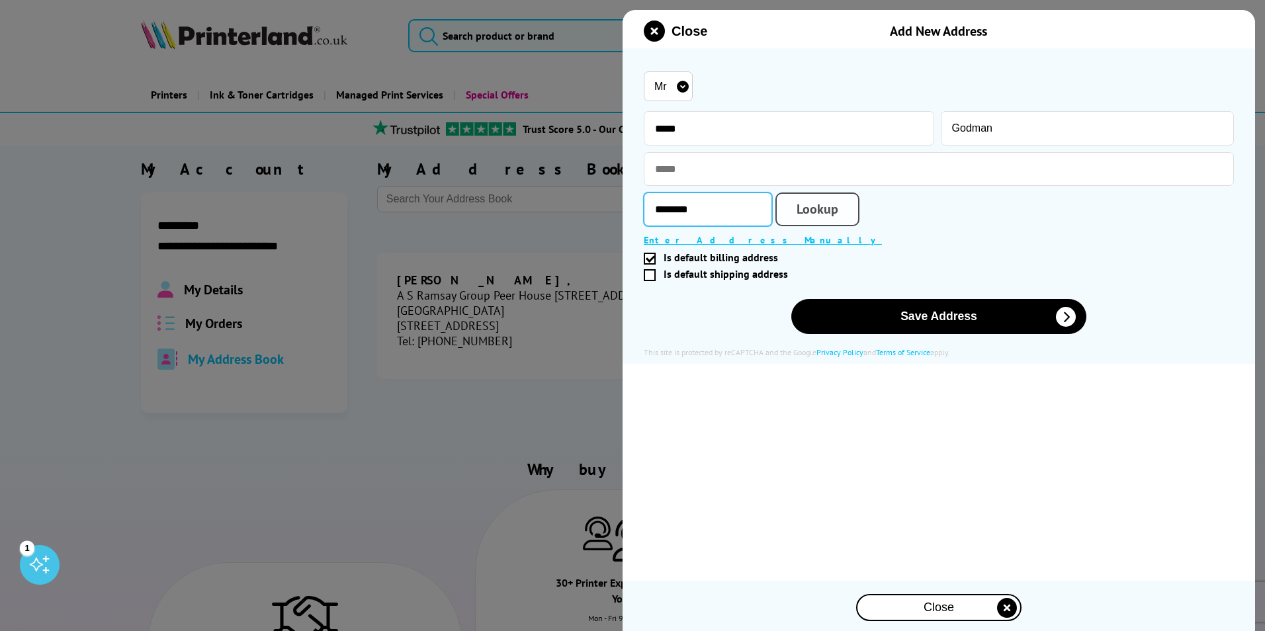
type input "********"
click at [843, 224] on link "Lookup" at bounding box center [818, 210] width 84 height 34
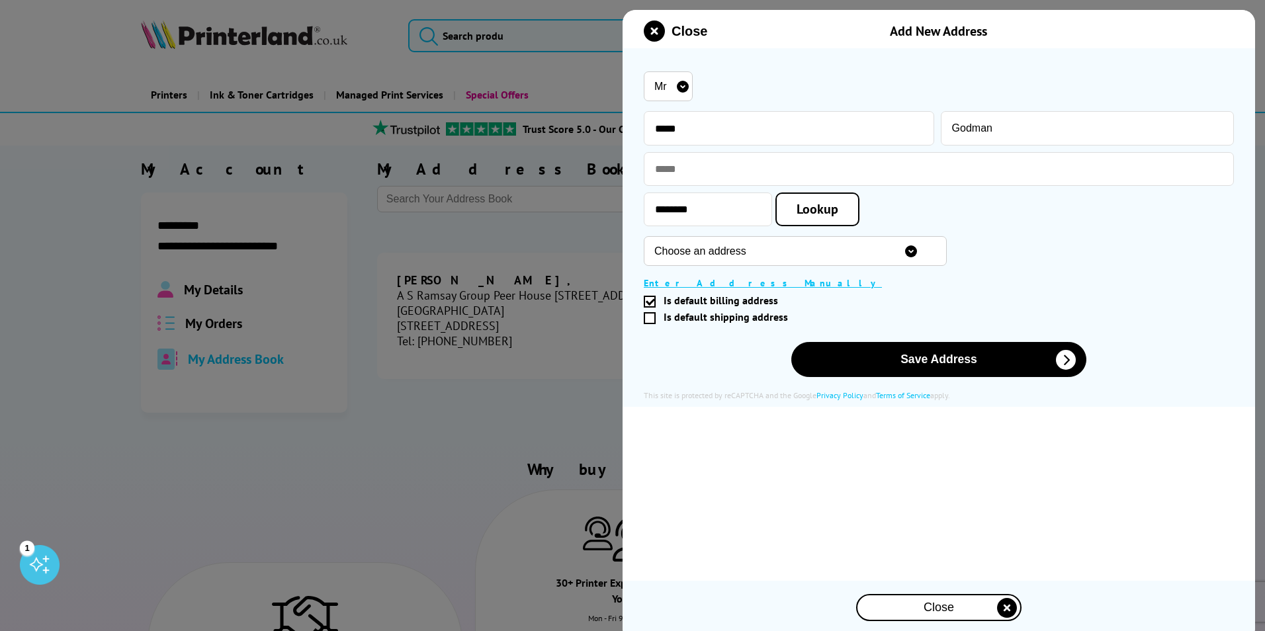
click at [691, 259] on select "Choose an address Barrington House, Horsham Road, Cowfold, Horsham, RH13 8AH We…" at bounding box center [795, 251] width 303 height 30
select select "GB|RM|B|20218665"
click at [644, 238] on select "Choose an address Barrington House, Horsham Road, Cowfold, Horsham, RH13 8AH We…" at bounding box center [795, 251] width 303 height 30
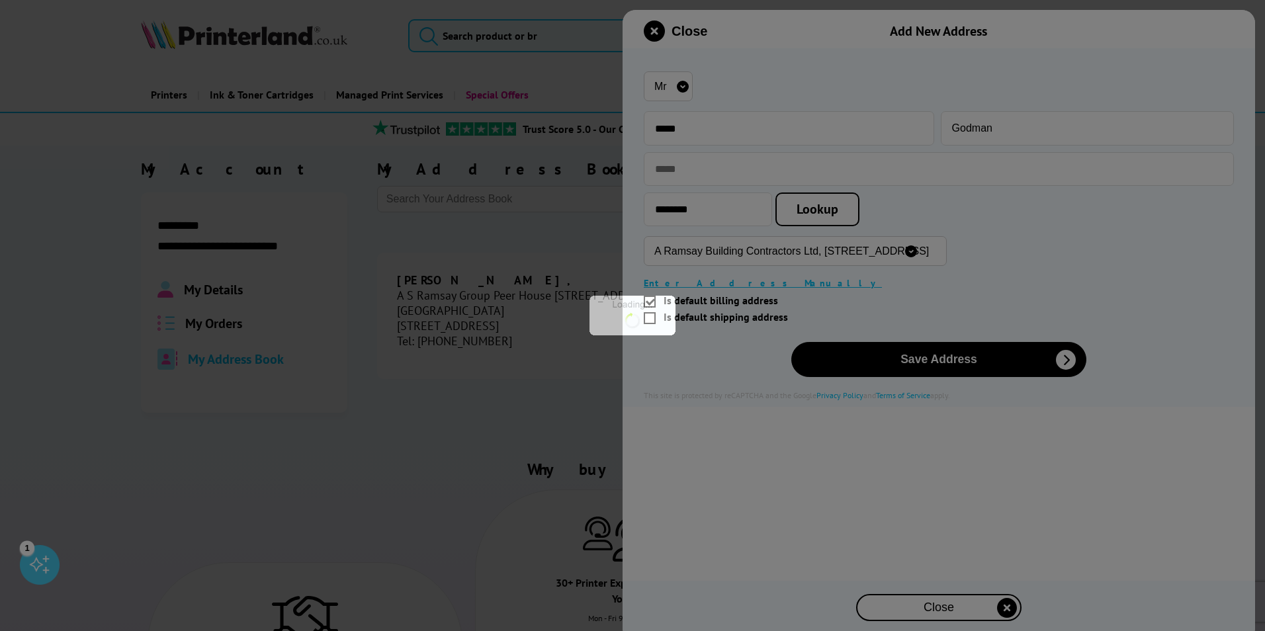
type input "********"
type input "A Ramsay Building Contractors Ltd"
type input "Unit 3"
type input "Brook Farm"
type input "Horsham Road"
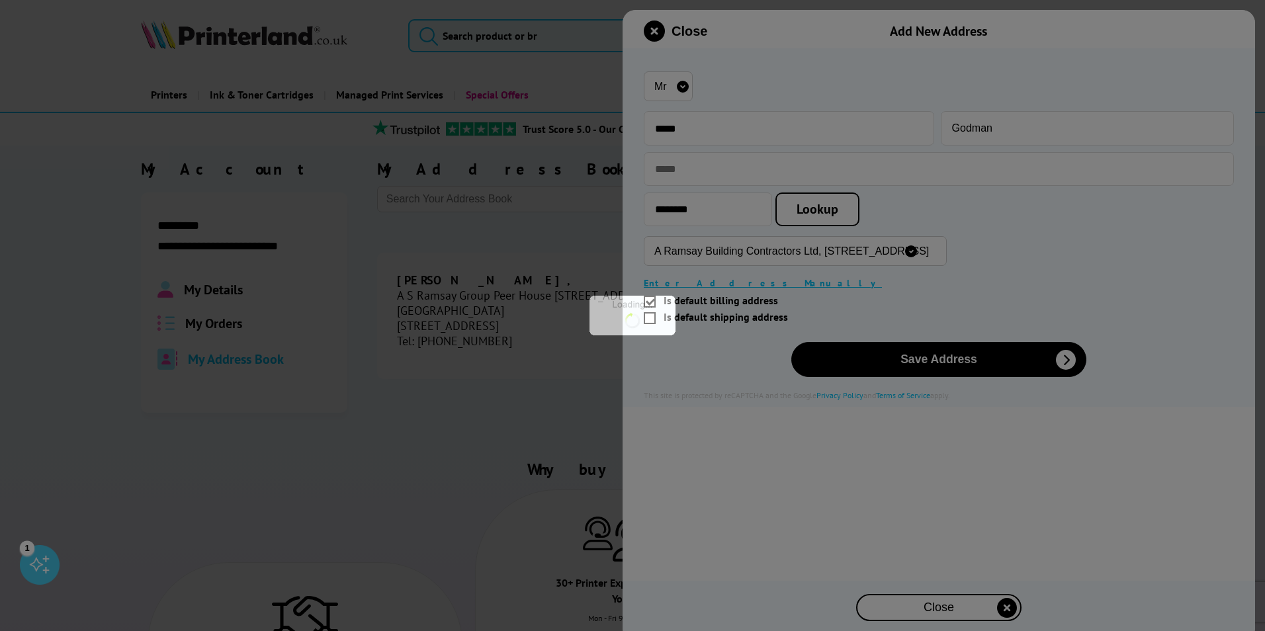
type input "Horsham"
type input "West Sussex"
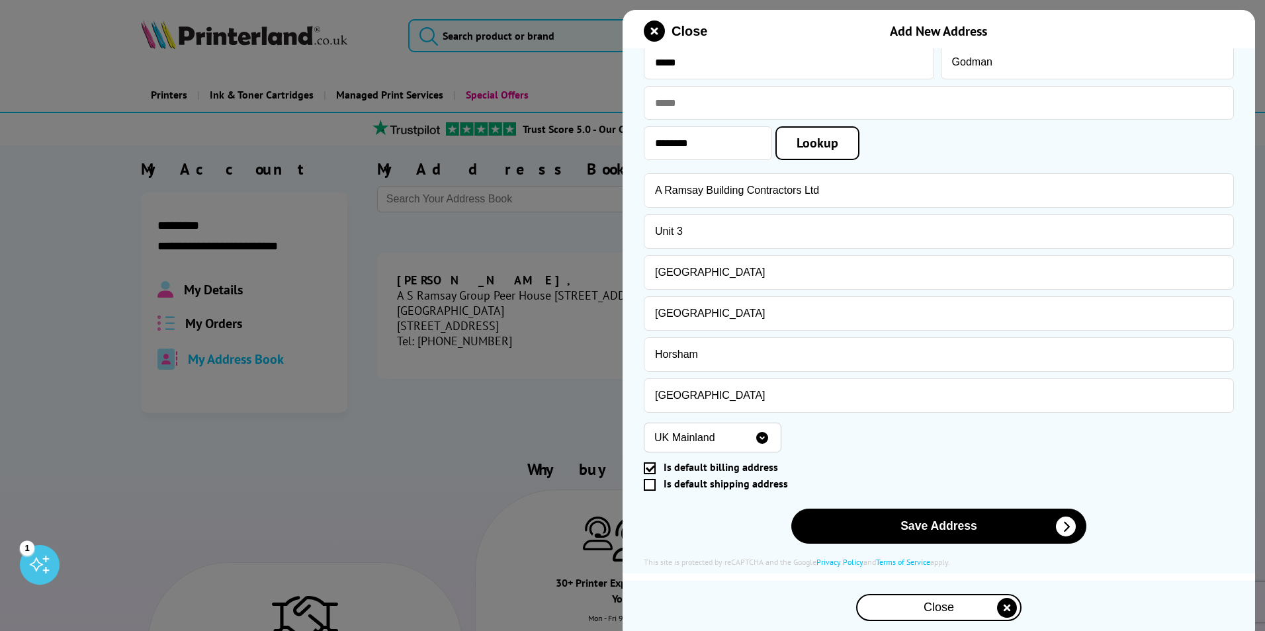
scroll to position [68, 0]
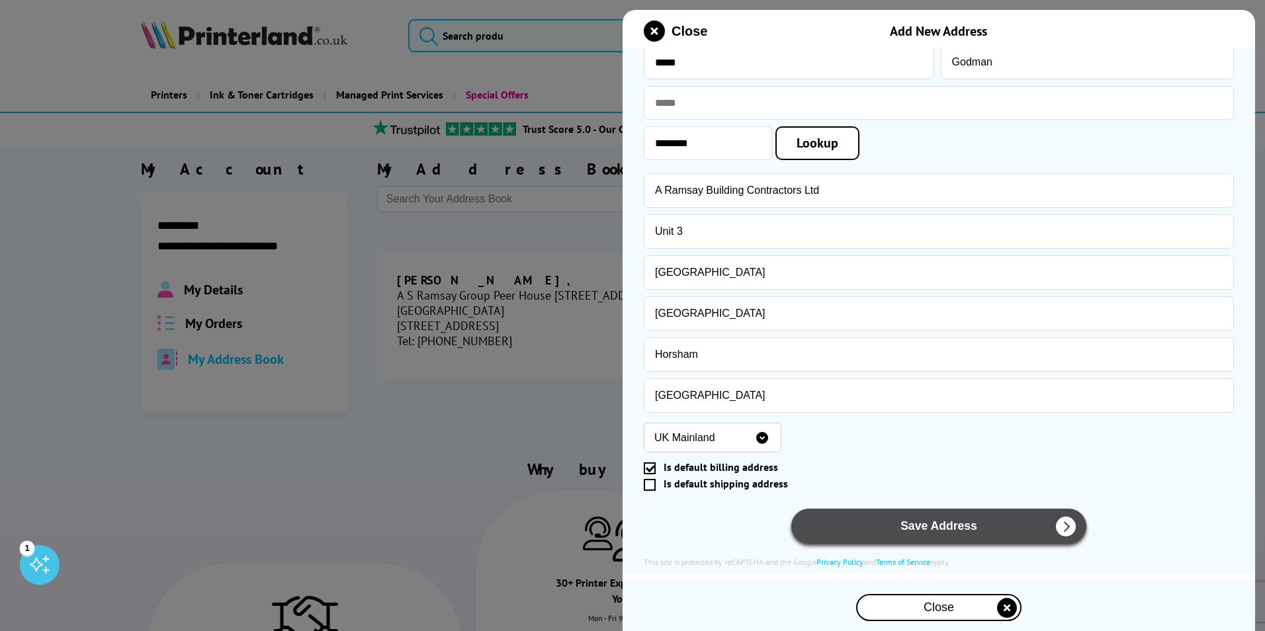
click at [894, 519] on button "Save Address" at bounding box center [939, 526] width 295 height 35
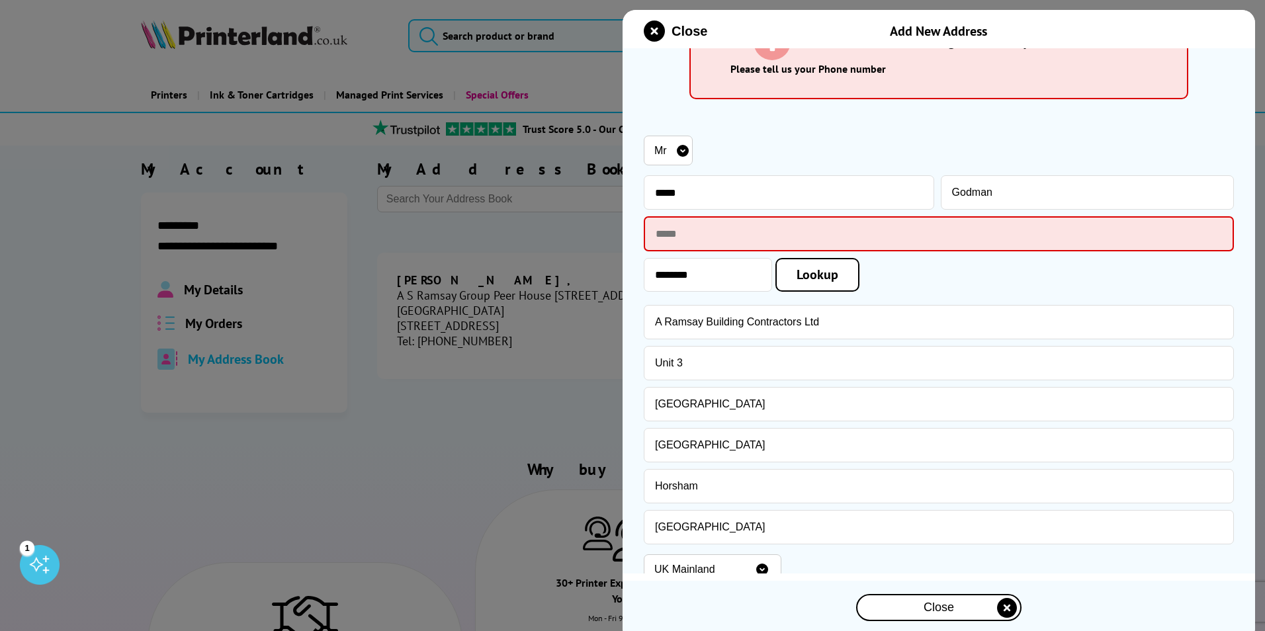
scroll to position [56, 0]
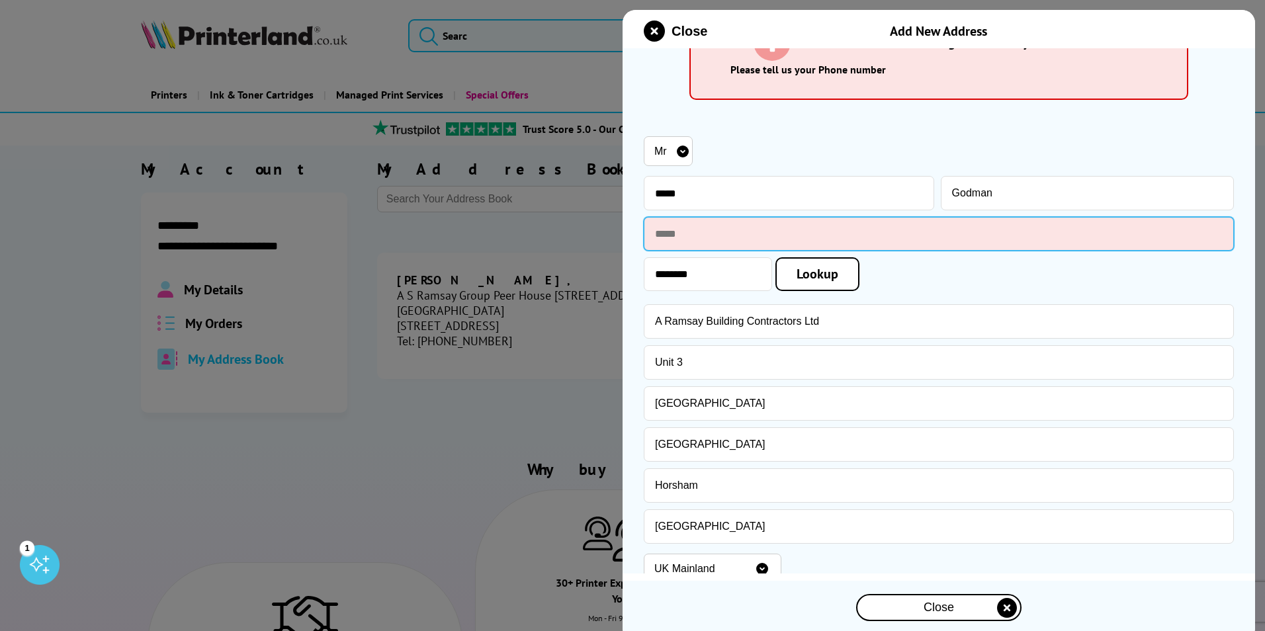
click at [796, 240] on input "text" at bounding box center [939, 234] width 590 height 34
type input "**********"
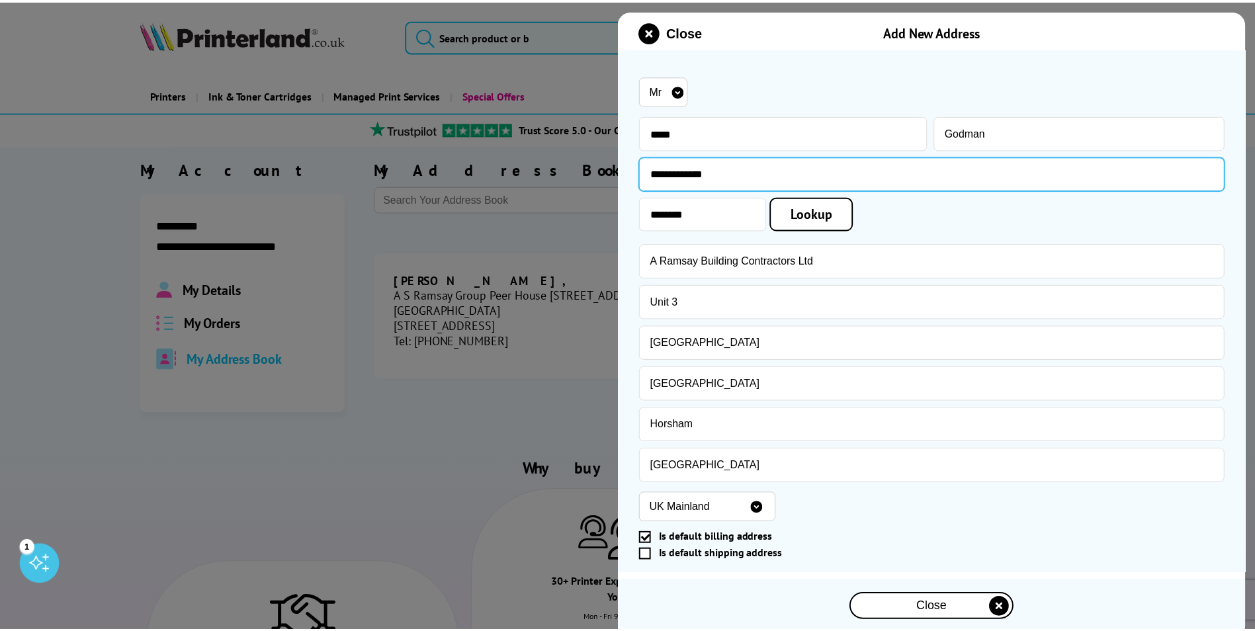
scroll to position [189, 0]
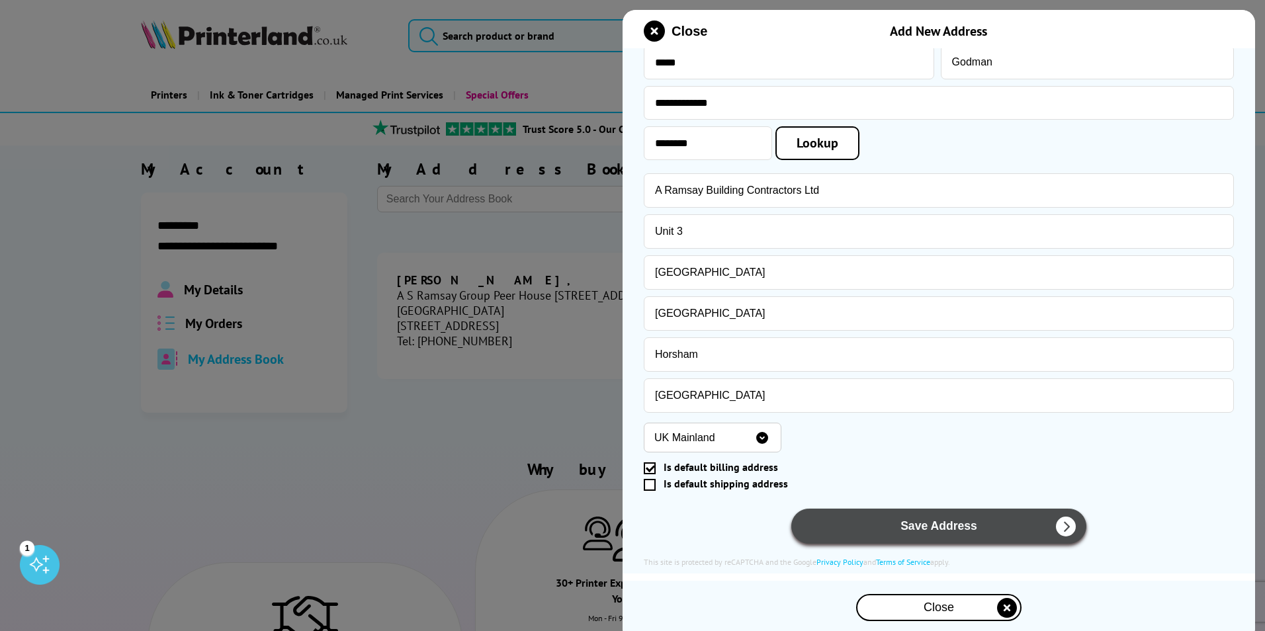
click at [996, 515] on button "Save Address" at bounding box center [939, 526] width 295 height 35
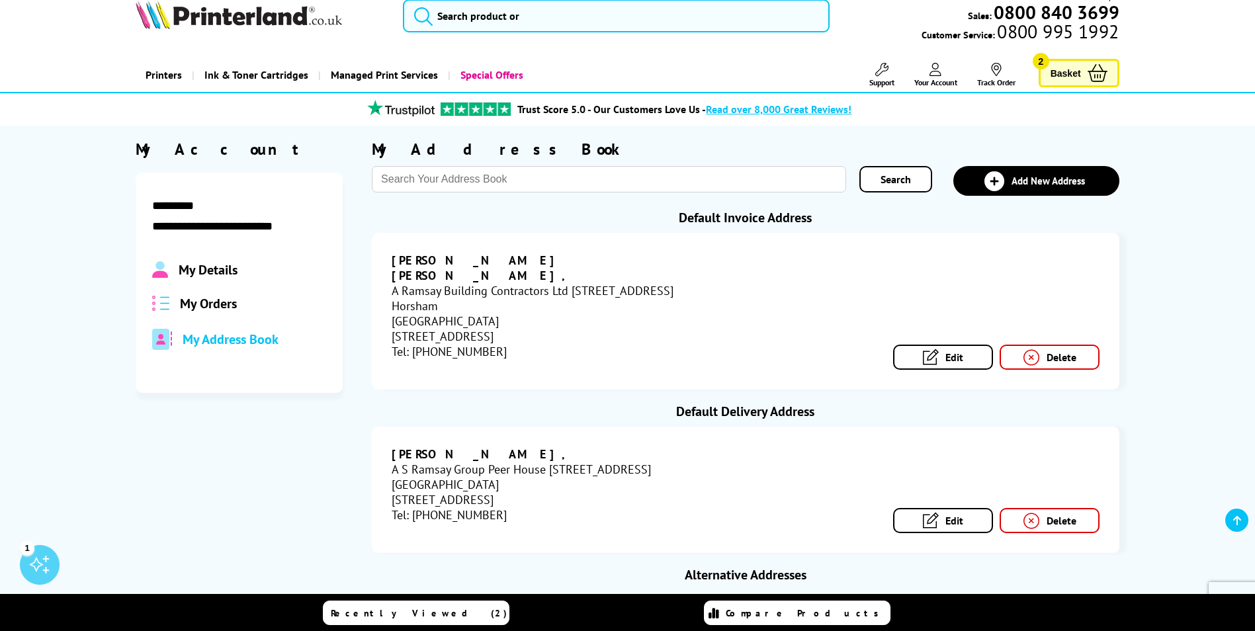
scroll to position [0, 0]
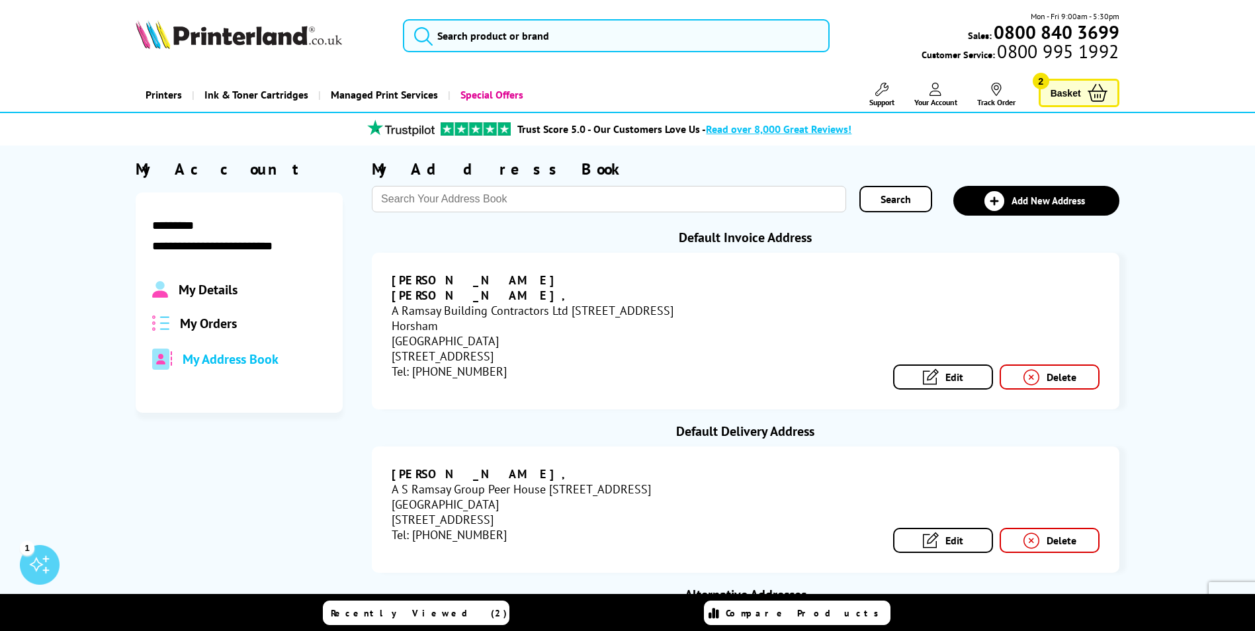
click at [1075, 93] on span "Basket" at bounding box center [1066, 93] width 30 height 18
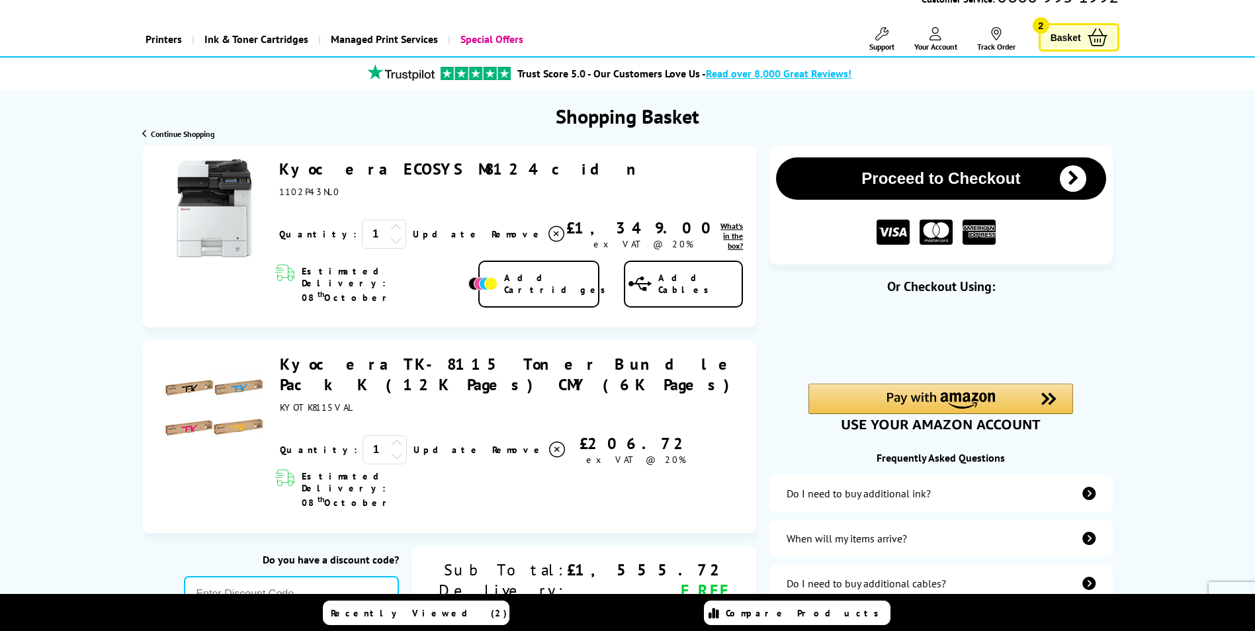
scroll to position [132, 0]
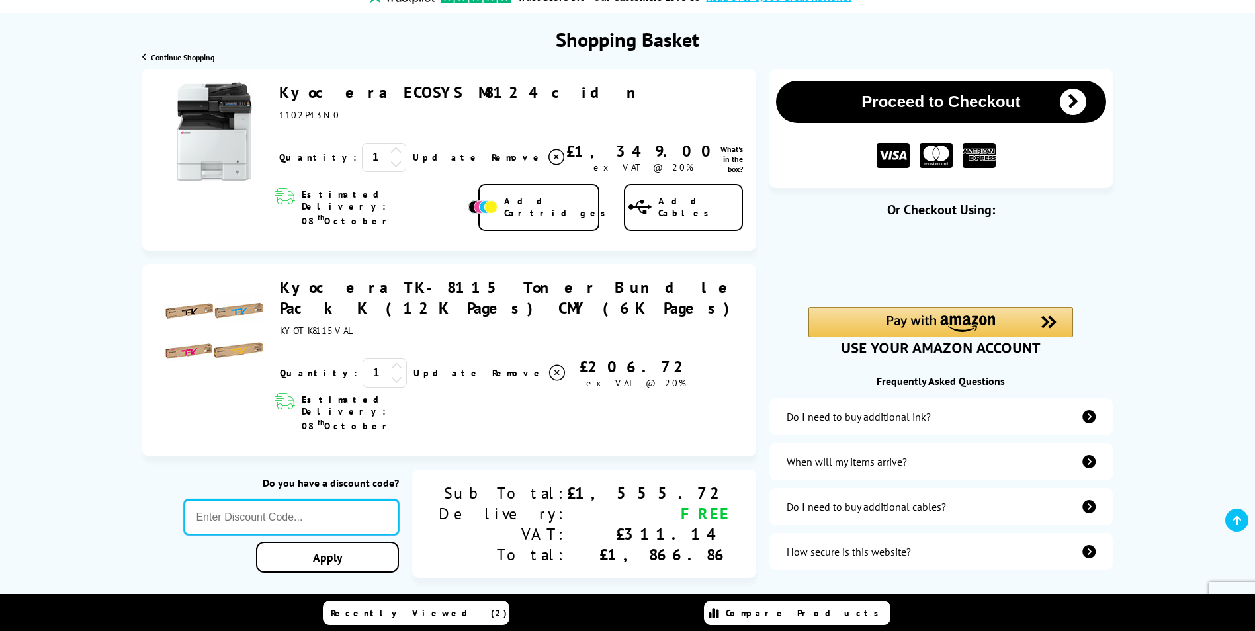
click at [399, 500] on input "text" at bounding box center [291, 518] width 215 height 36
type input "welcome5"
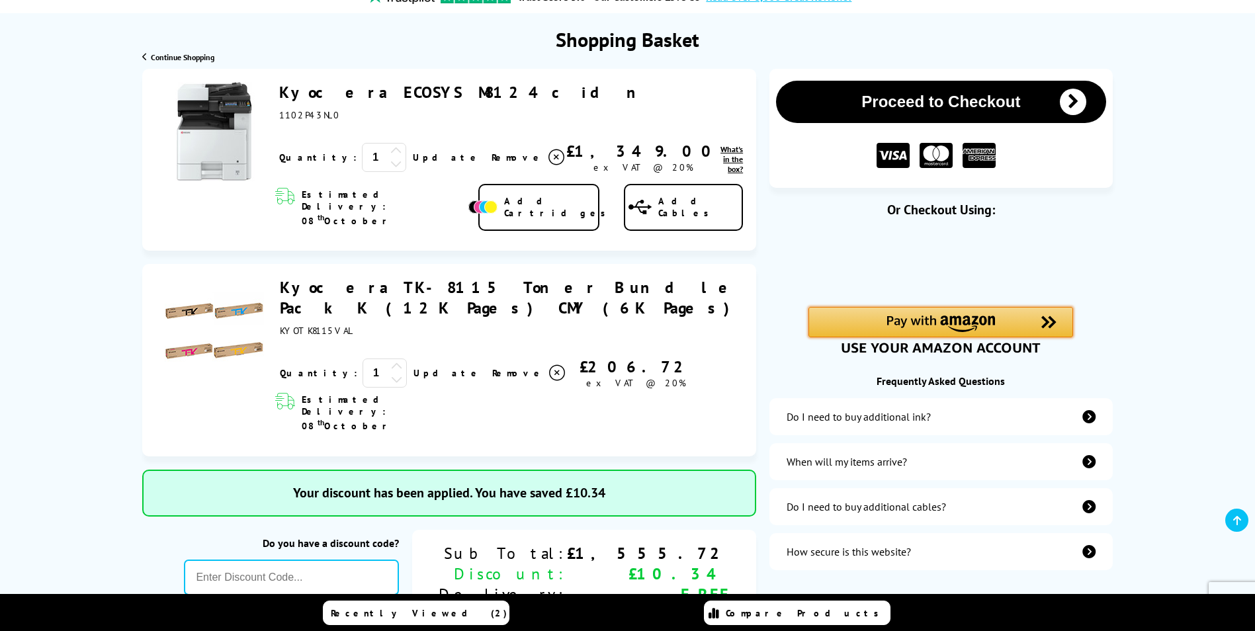
click at [891, 318] on img "Amazon Pay - Use your Amazon account" at bounding box center [941, 324] width 109 height 17
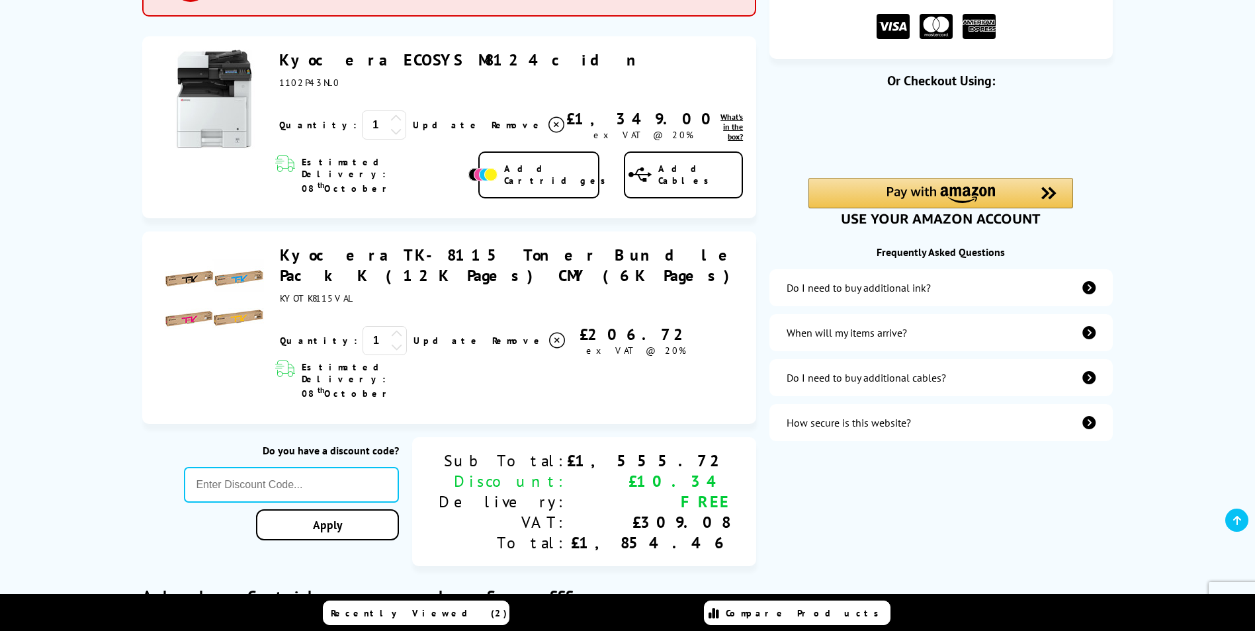
scroll to position [265, 0]
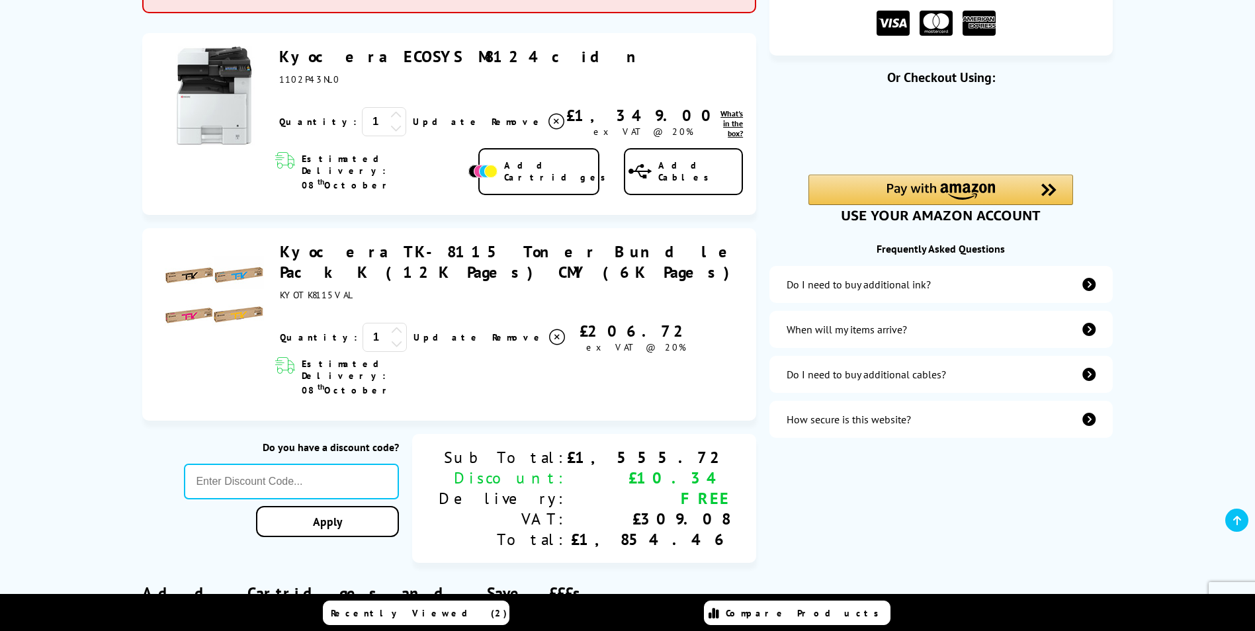
click at [492, 332] on span "Remove" at bounding box center [518, 338] width 52 height 12
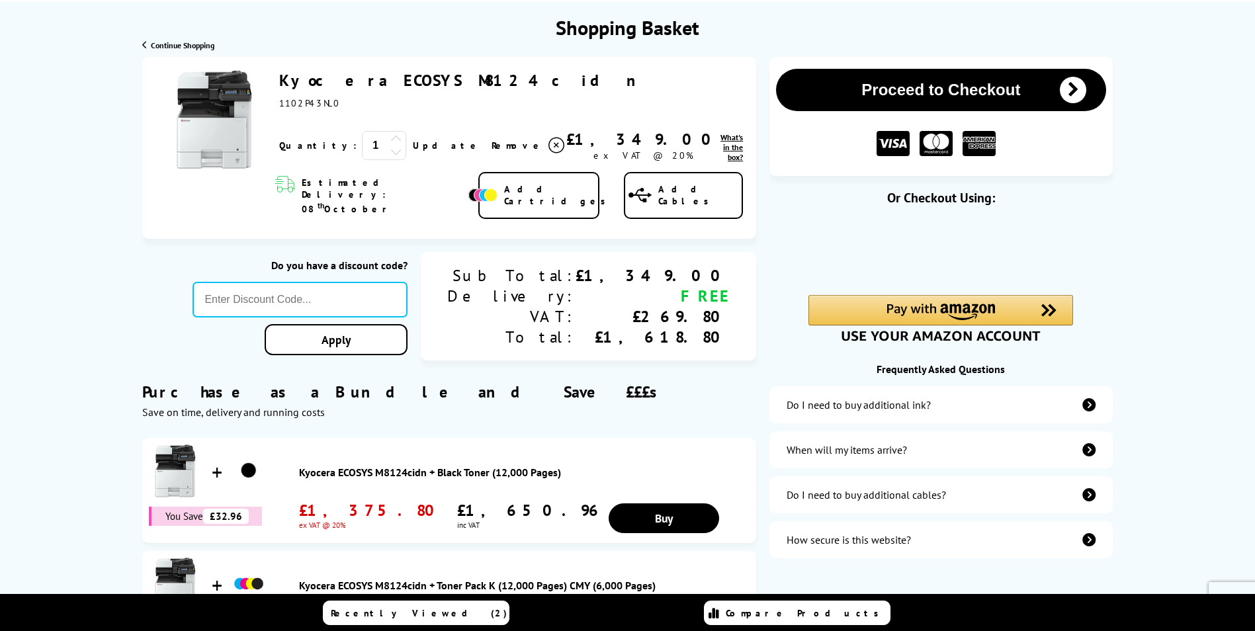
scroll to position [0, 0]
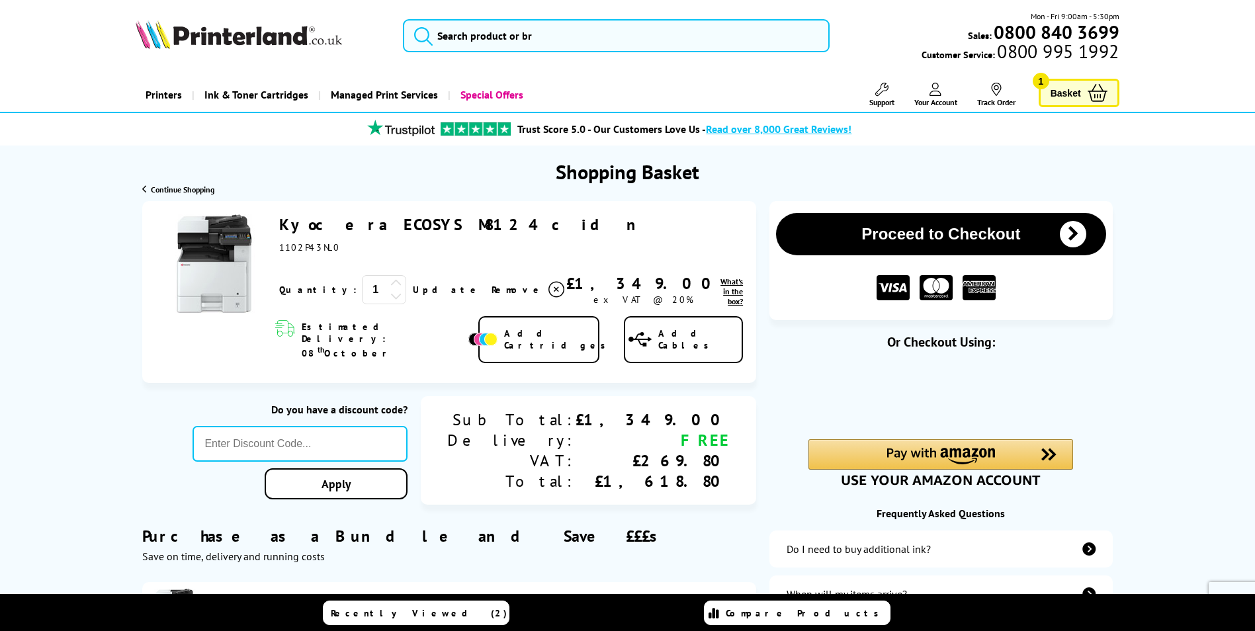
click at [171, 187] on span "Continue Shopping" at bounding box center [183, 190] width 64 height 10
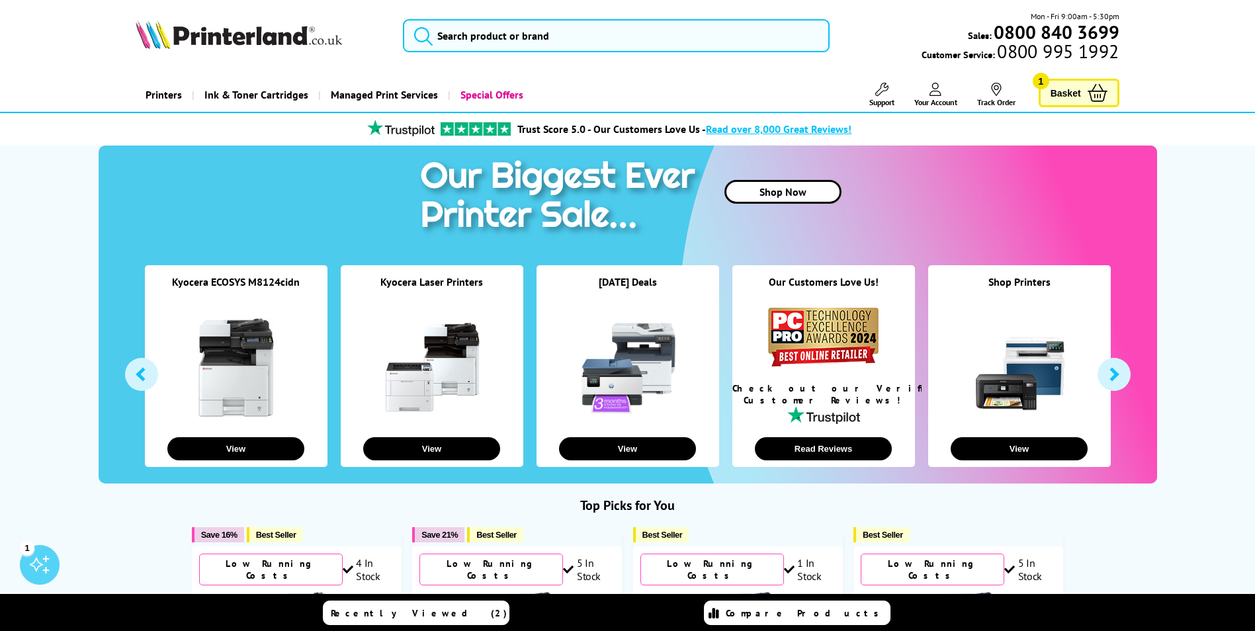
click at [1064, 93] on span "Basket" at bounding box center [1066, 93] width 30 height 18
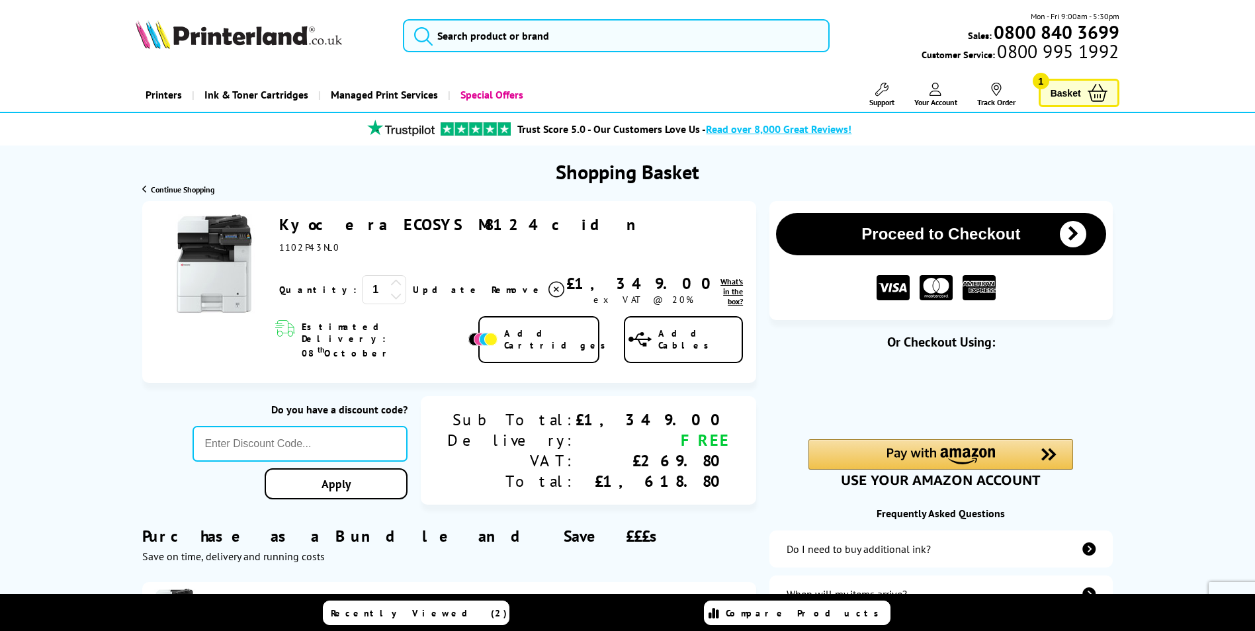
click at [326, 222] on link "Kyocera ECOSYS M8124cidn" at bounding box center [465, 224] width 372 height 21
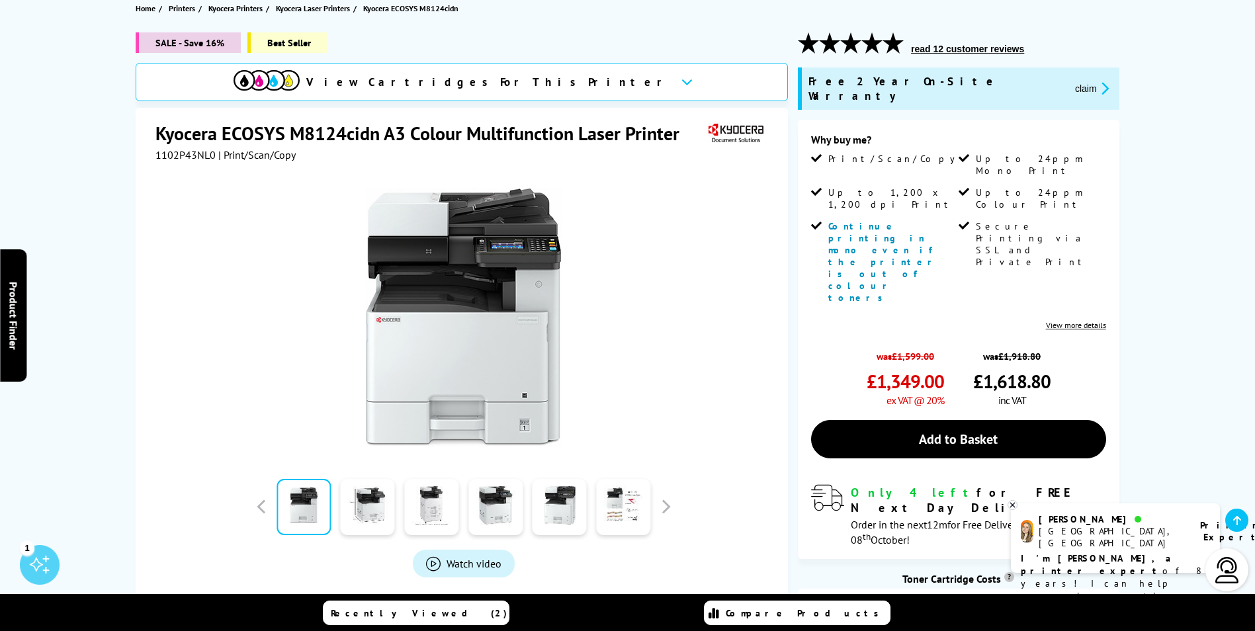
scroll to position [179, 0]
